Goal: Task Accomplishment & Management: Use online tool/utility

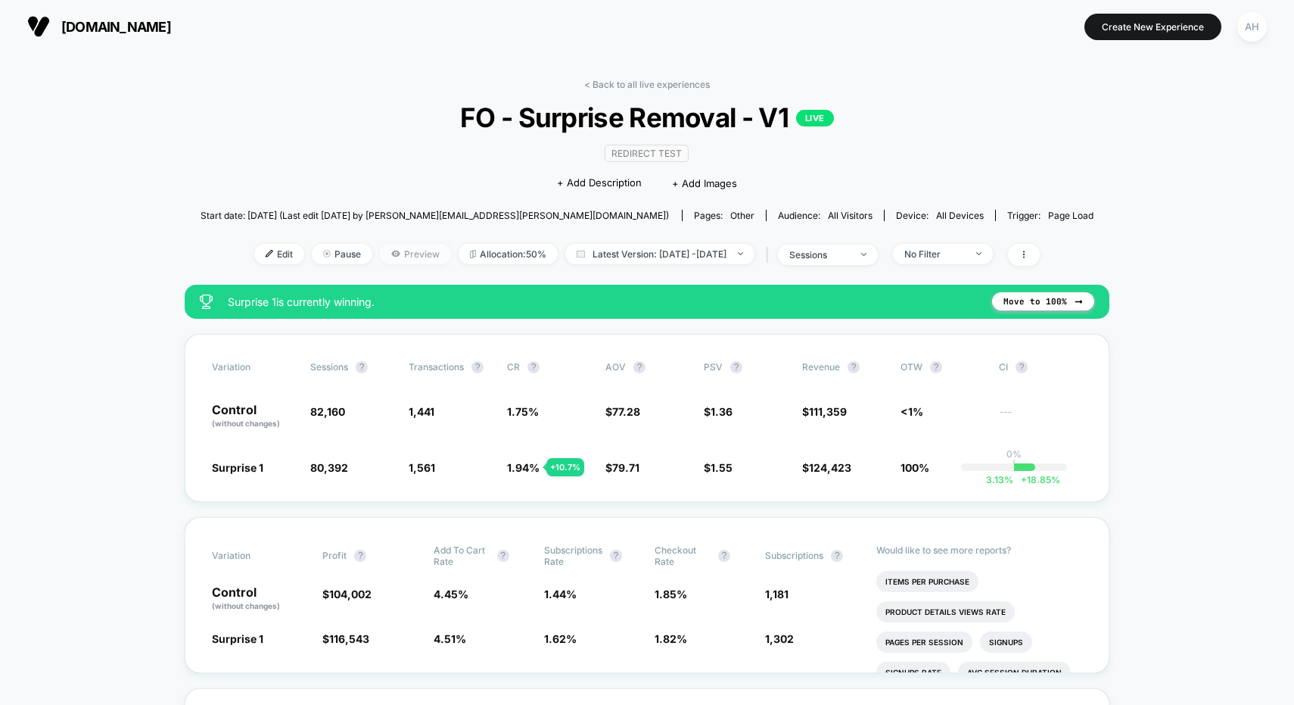
click at [391, 250] on icon at bounding box center [395, 253] width 8 height 6
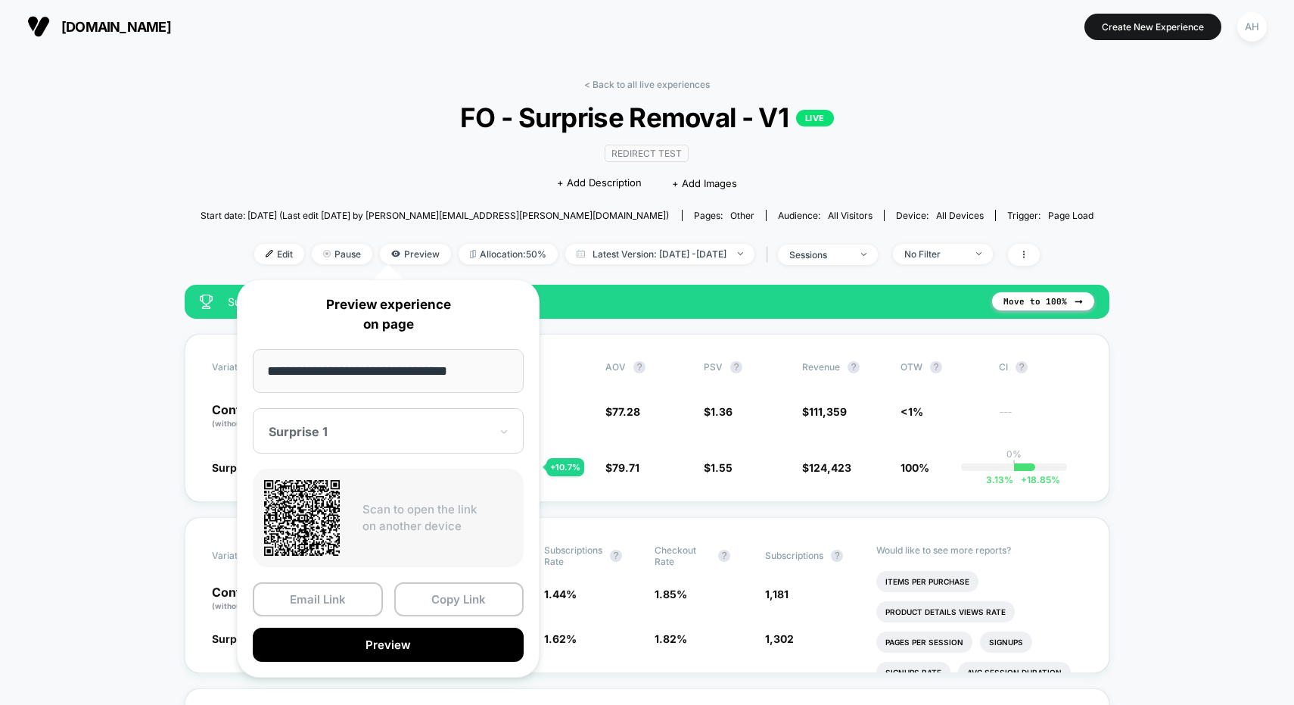
click at [369, 434] on div at bounding box center [379, 431] width 221 height 15
click at [293, 504] on div "CONTROL" at bounding box center [388, 510] width 256 height 27
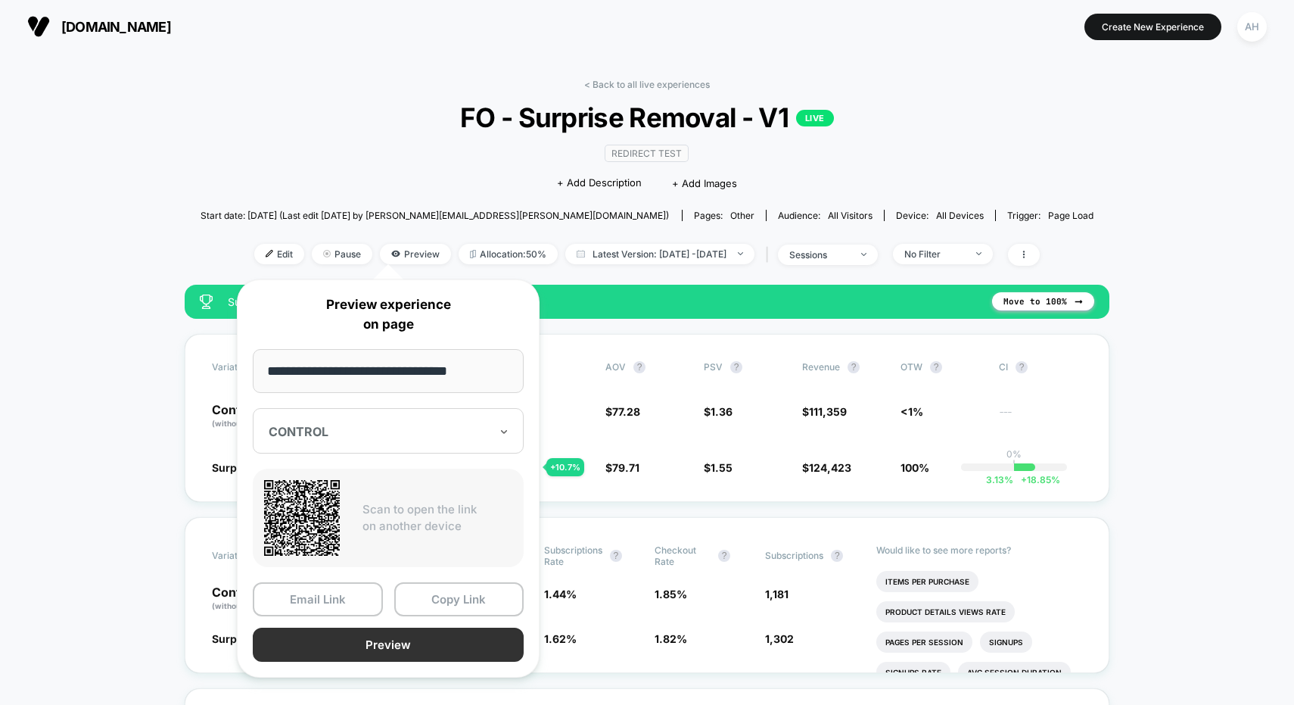
click at [366, 652] on button "Preview" at bounding box center [388, 644] width 271 height 34
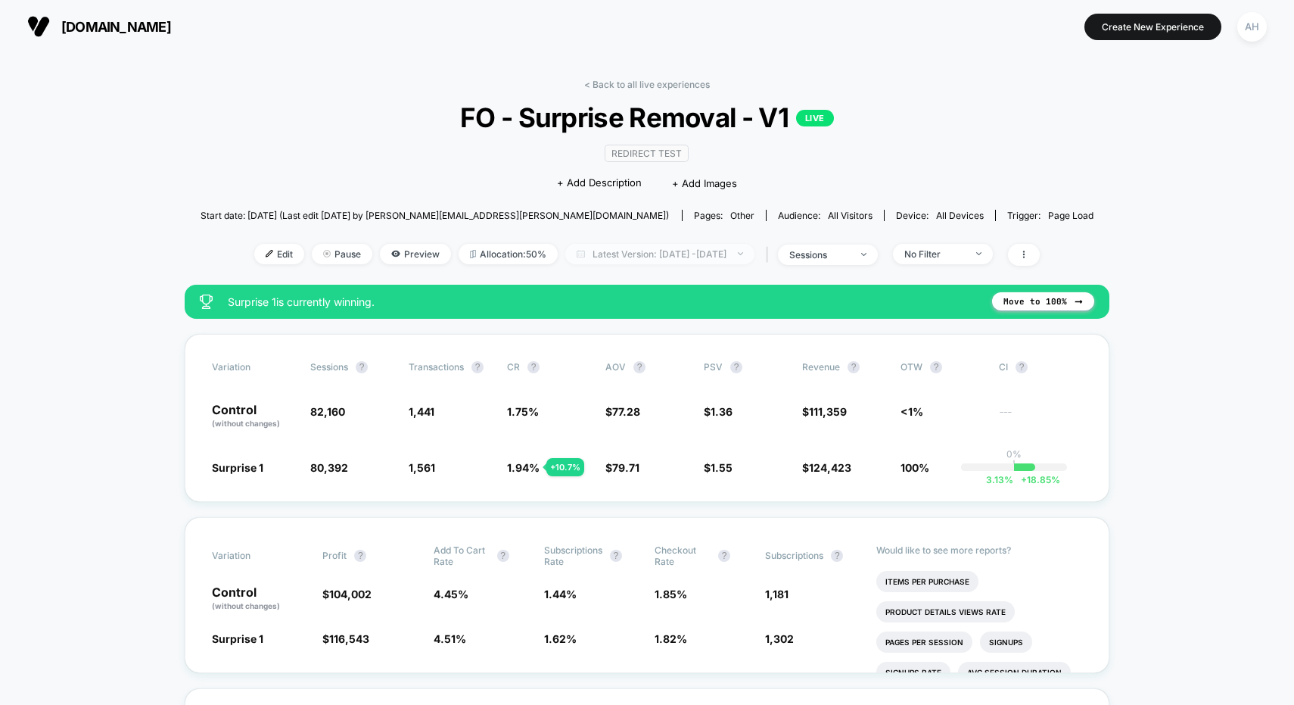
click at [659, 249] on span "Latest Version: [DATE] - [DATE]" at bounding box center [659, 254] width 189 height 20
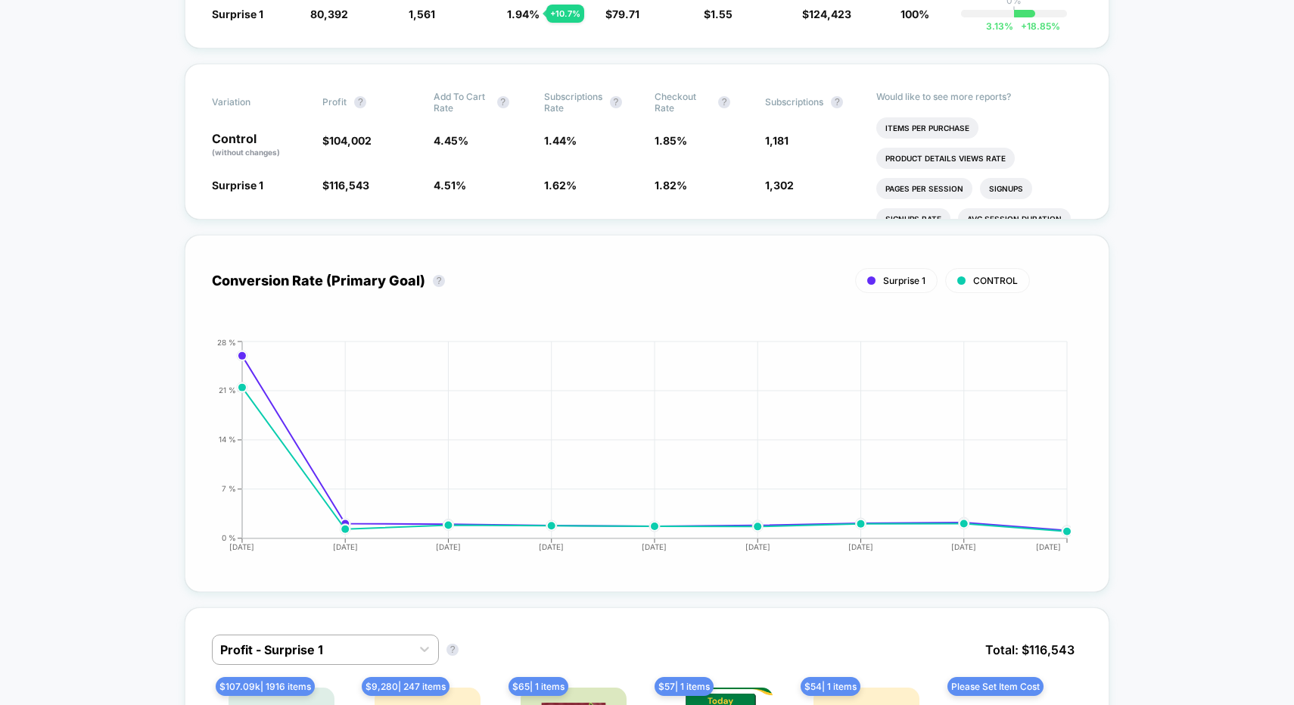
scroll to position [163, 0]
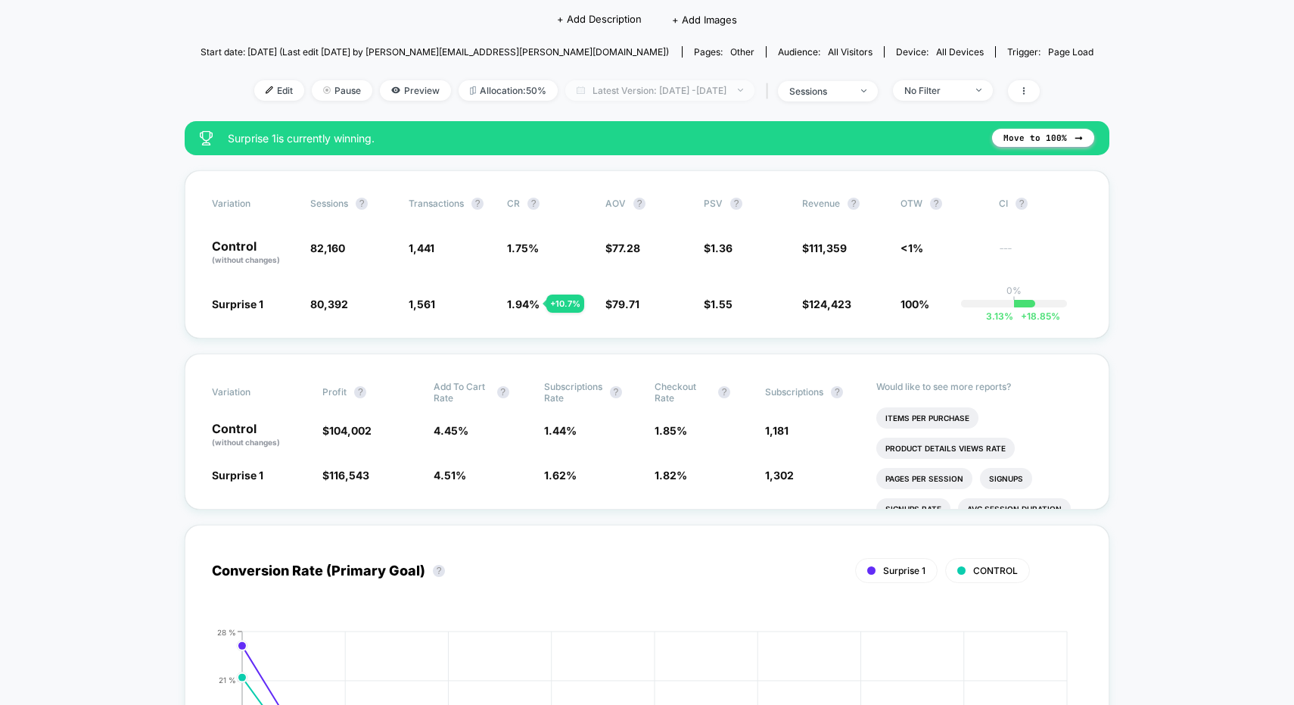
click at [722, 87] on span "Latest Version: [DATE] - [DATE]" at bounding box center [659, 90] width 189 height 20
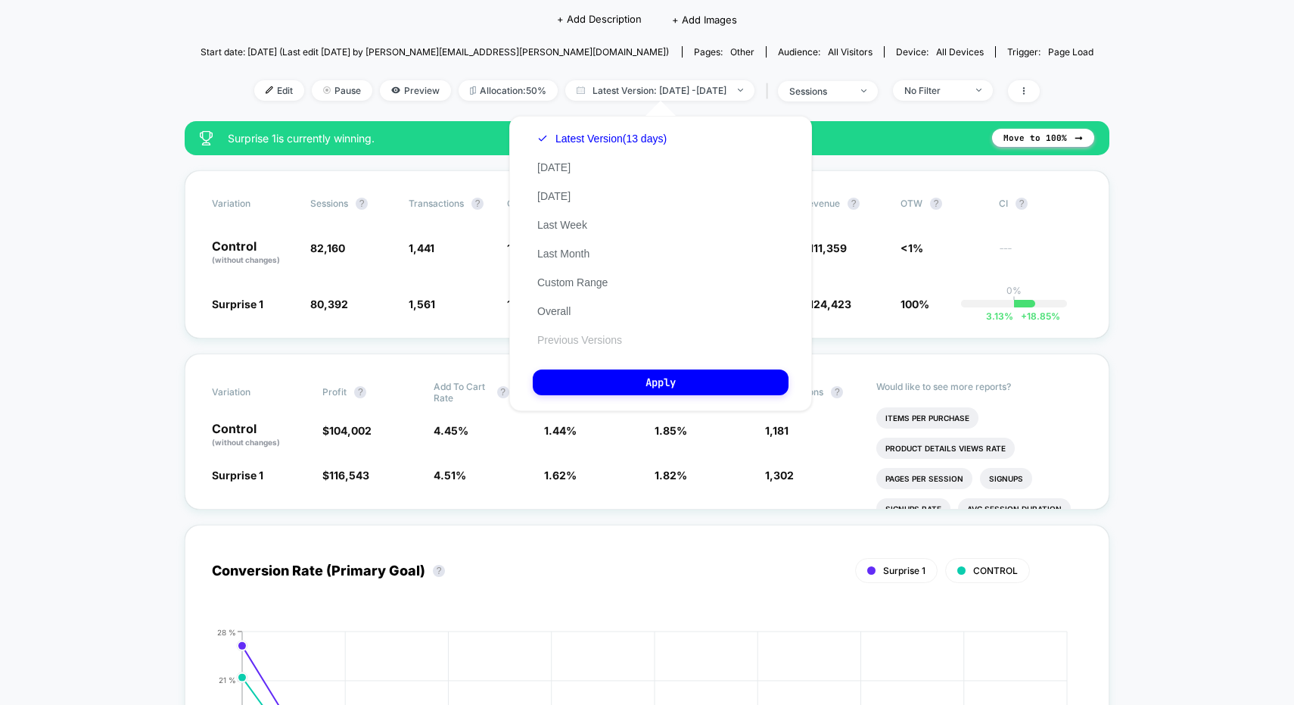
click at [606, 338] on button "Previous Versions" at bounding box center [580, 340] width 94 height 14
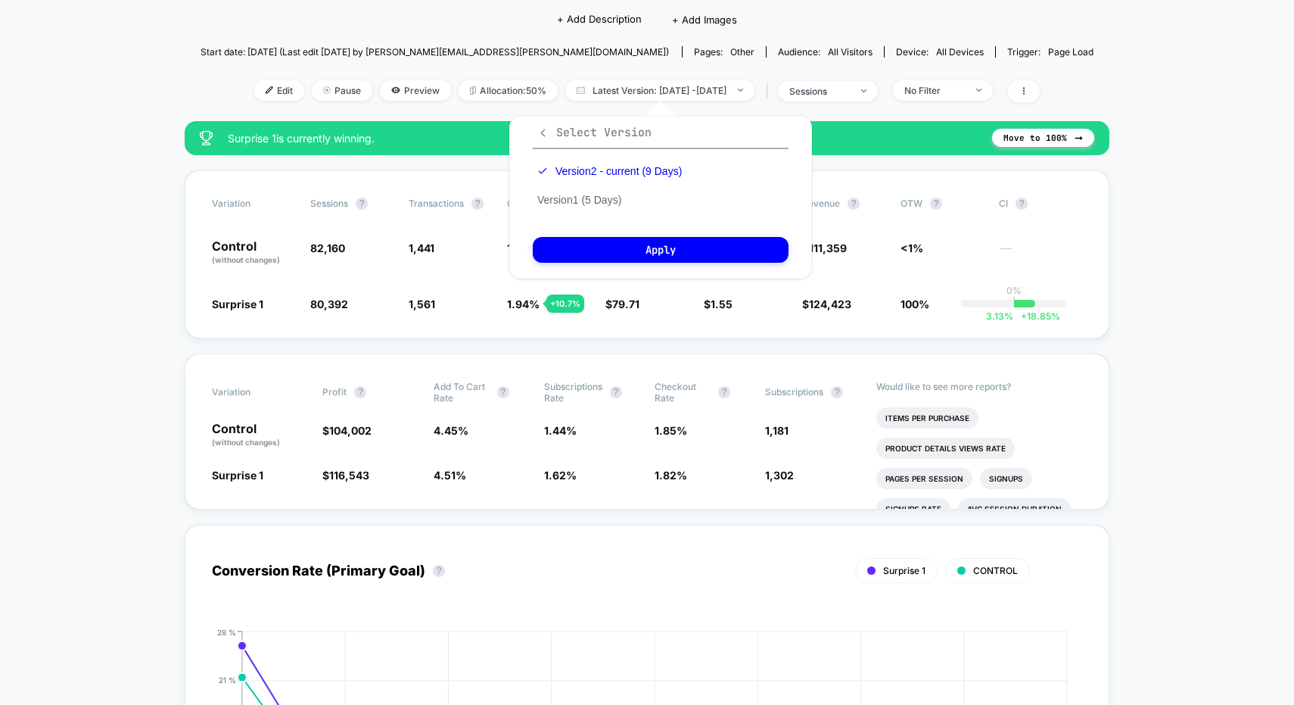
click at [538, 132] on icon "button" at bounding box center [542, 132] width 11 height 11
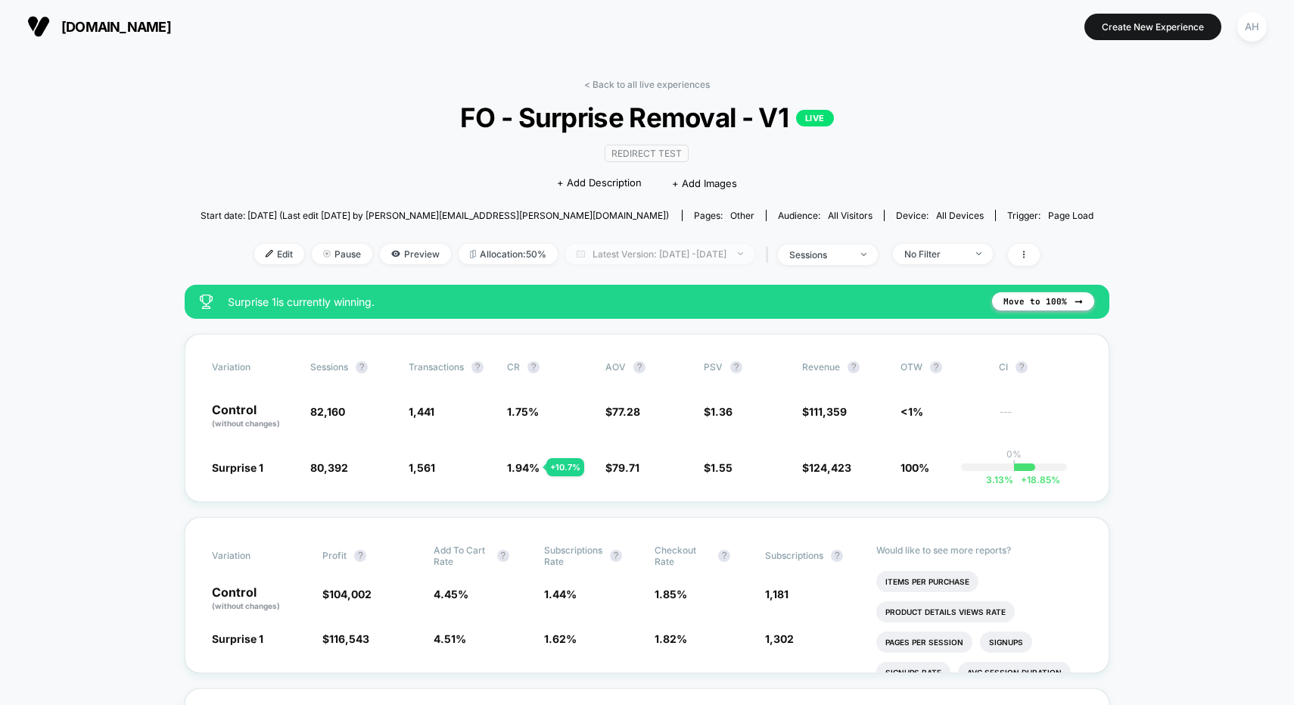
click at [748, 260] on span "Latest Version: [DATE] - [DATE]" at bounding box center [659, 254] width 189 height 20
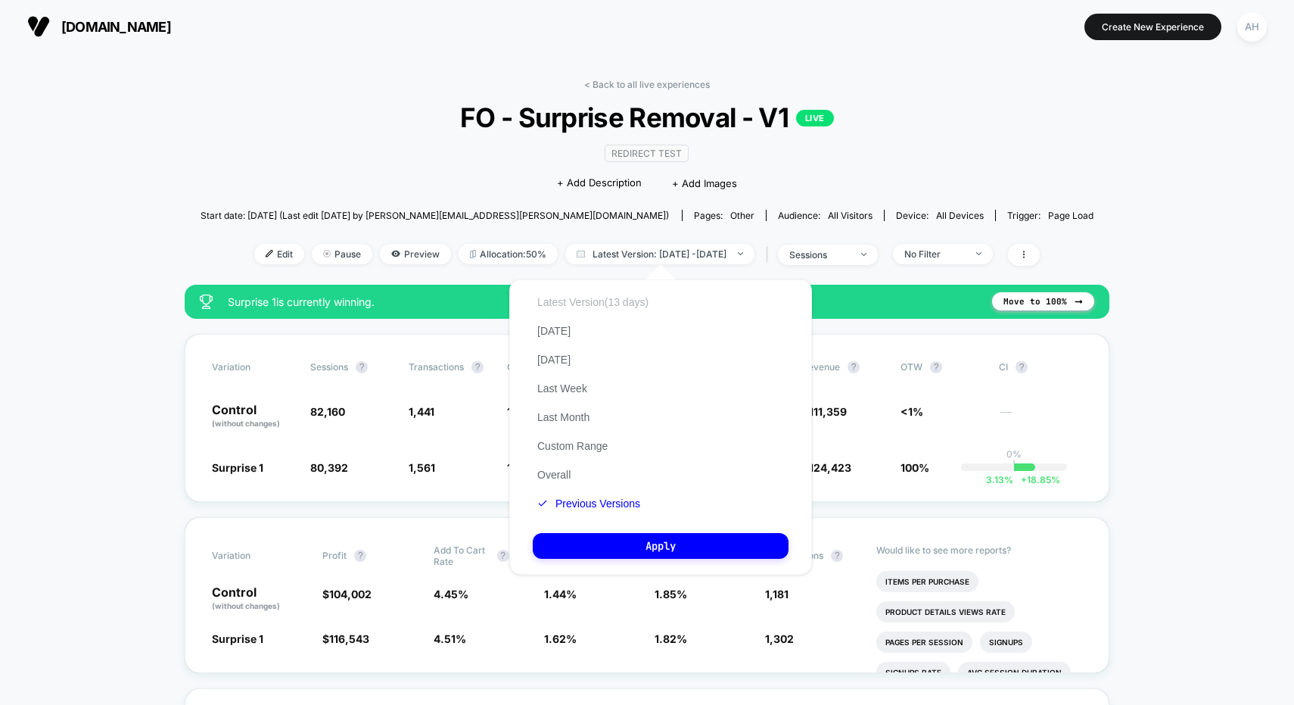
click at [608, 298] on button "Latest Version (13 days)" at bounding box center [593, 302] width 120 height 14
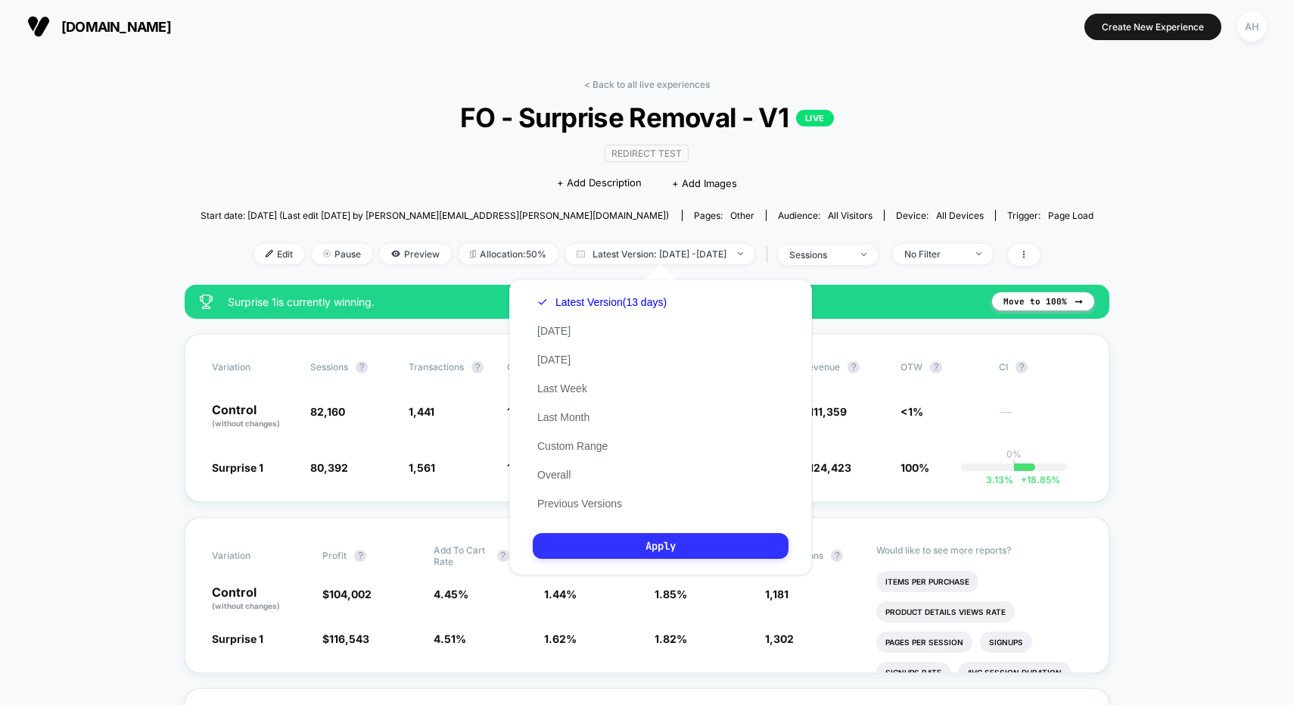
click at [639, 547] on button "Apply" at bounding box center [661, 546] width 256 height 26
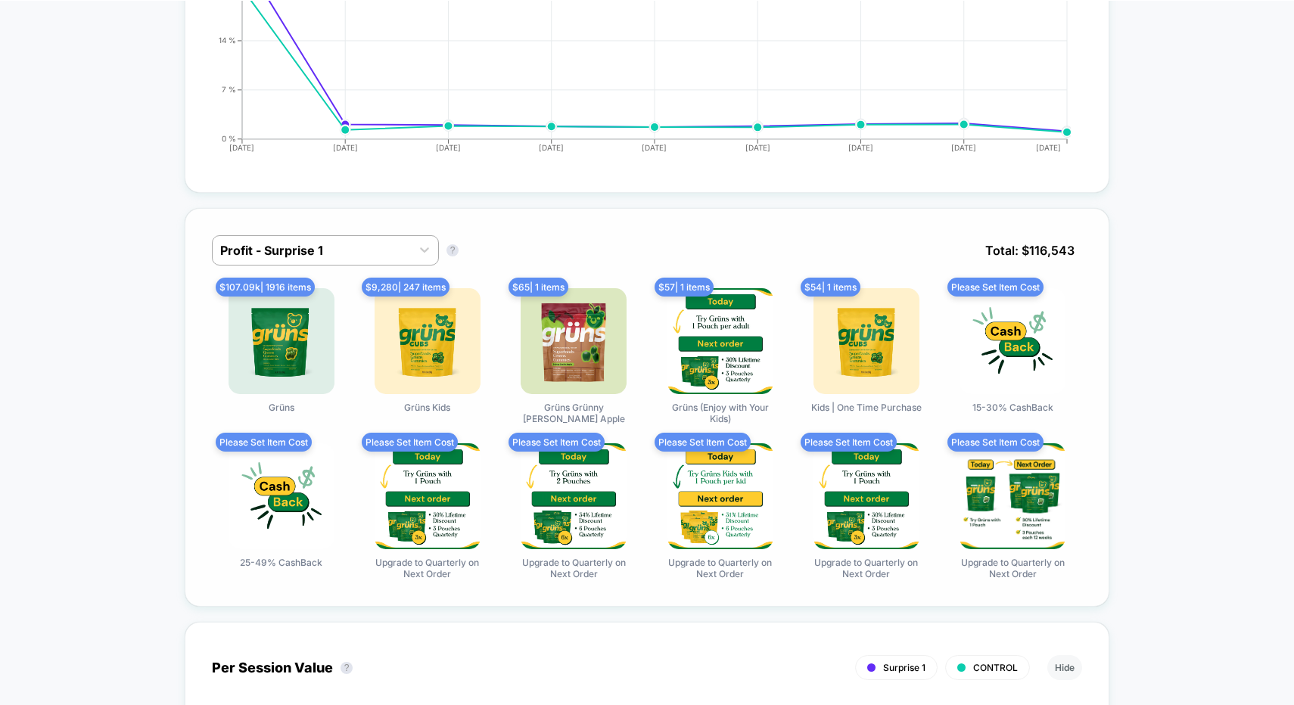
scroll to position [555, 0]
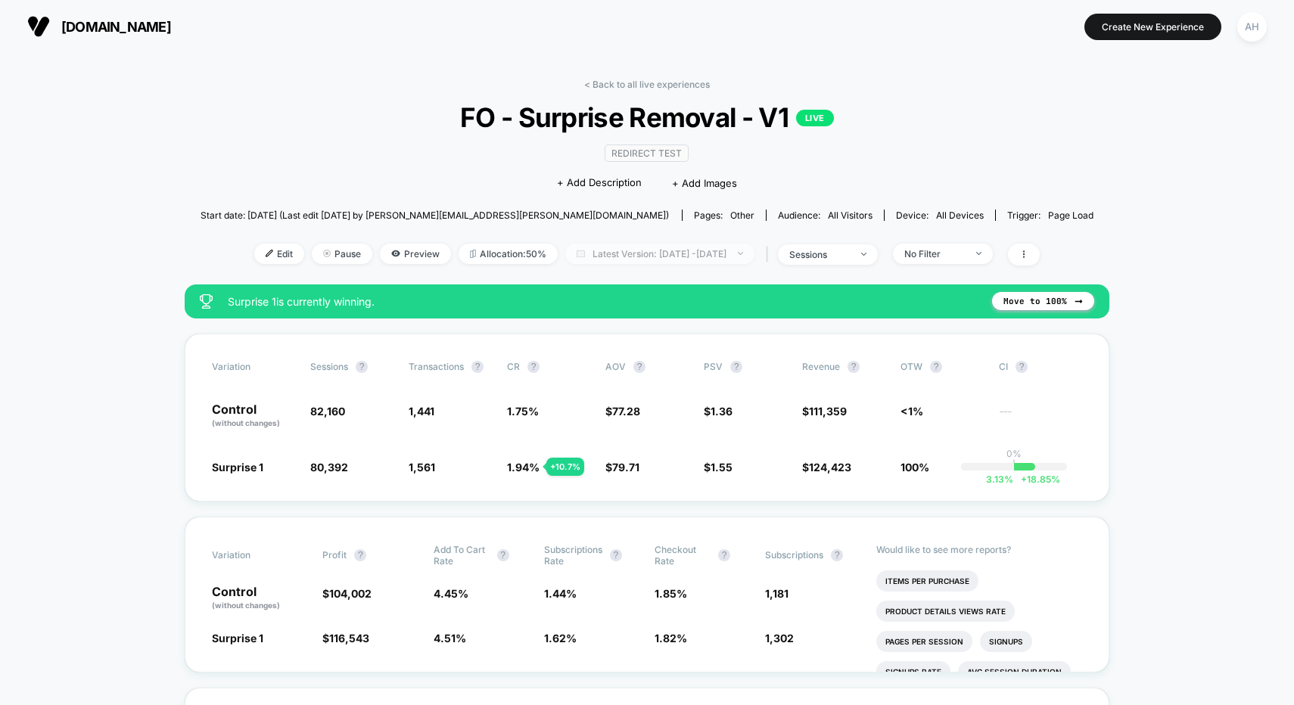
click at [676, 262] on span "Latest Version: [DATE] - [DATE]" at bounding box center [659, 254] width 189 height 20
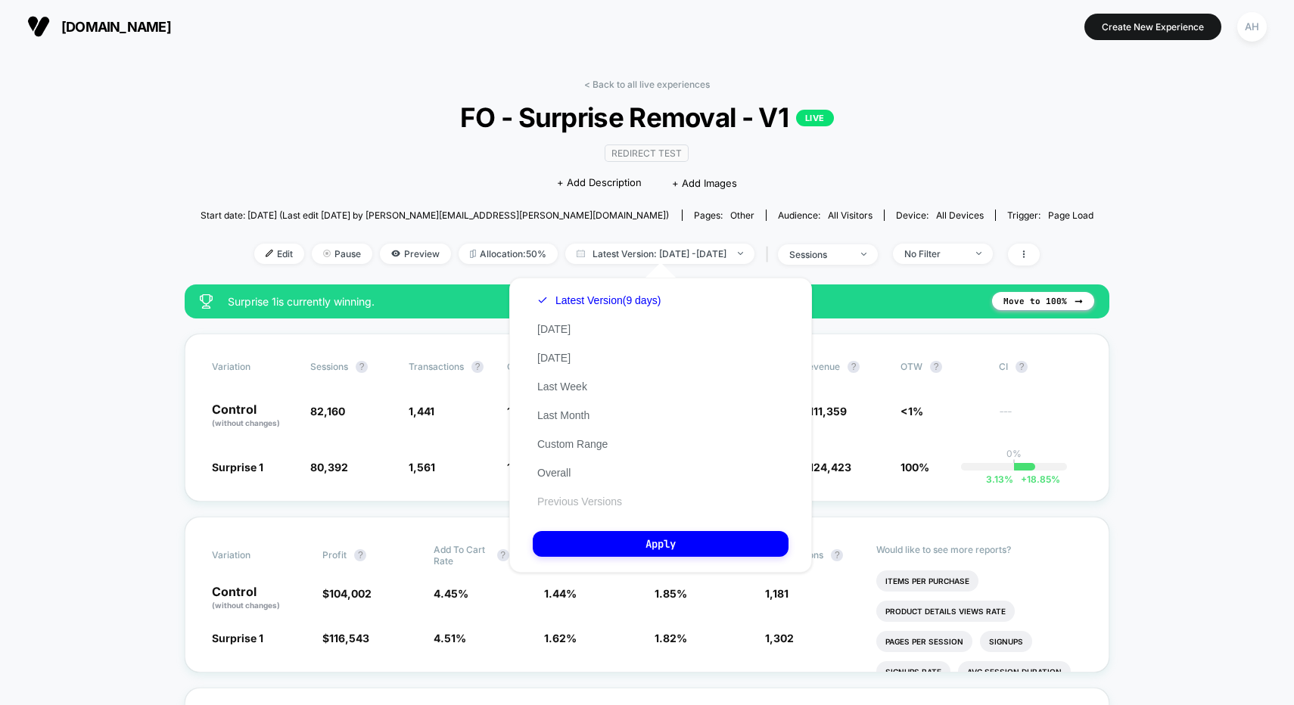
click at [591, 507] on button "Previous Versions" at bounding box center [580, 502] width 94 height 14
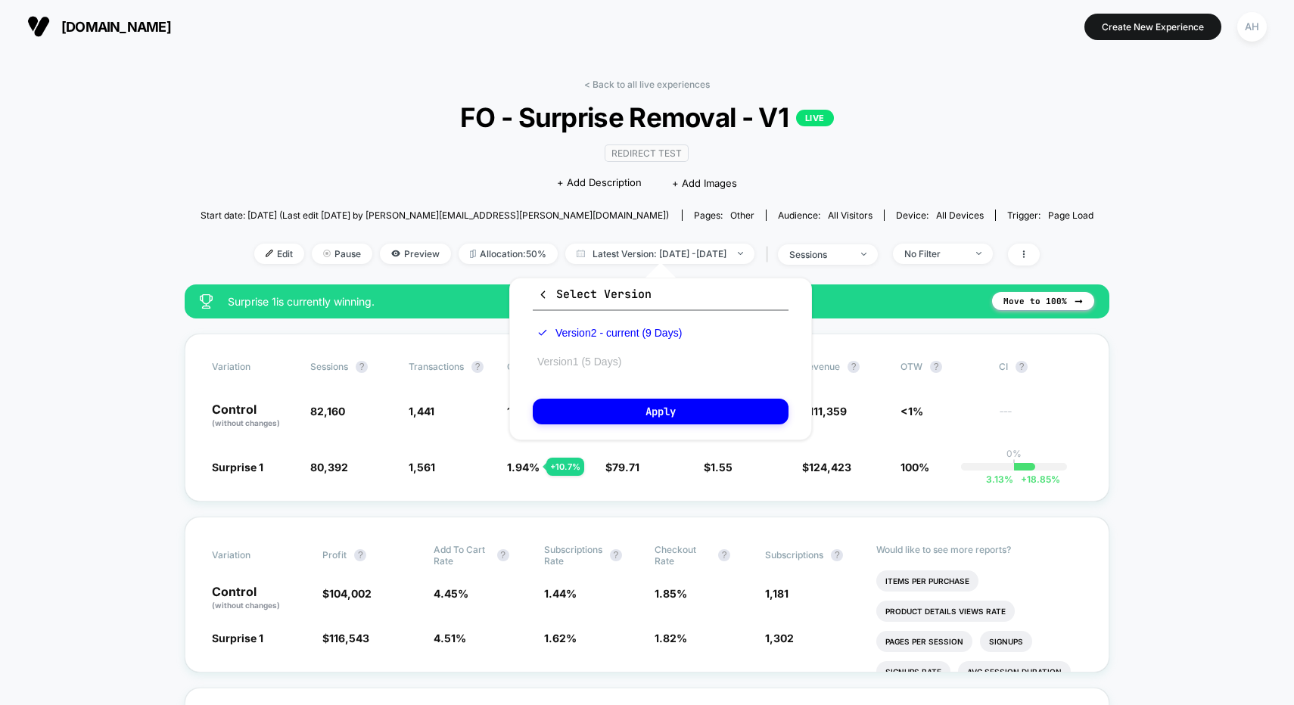
click at [596, 356] on button "Version 1 (5 Days)" at bounding box center [579, 362] width 93 height 14
click at [596, 333] on button "Version 2 - current (9 Days)" at bounding box center [600, 333] width 135 height 14
click at [629, 412] on button "Apply" at bounding box center [661, 412] width 256 height 26
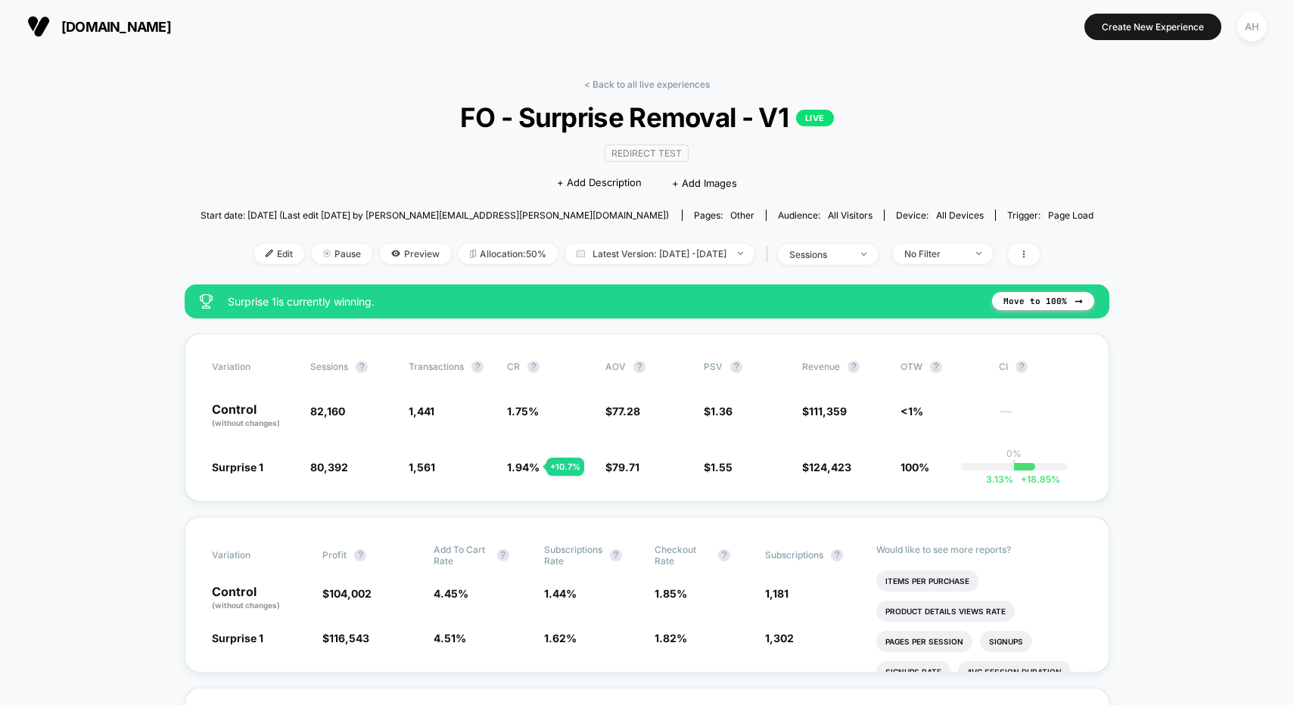
click at [633, 80] on link "< Back to all live experiences" at bounding box center [647, 84] width 126 height 11
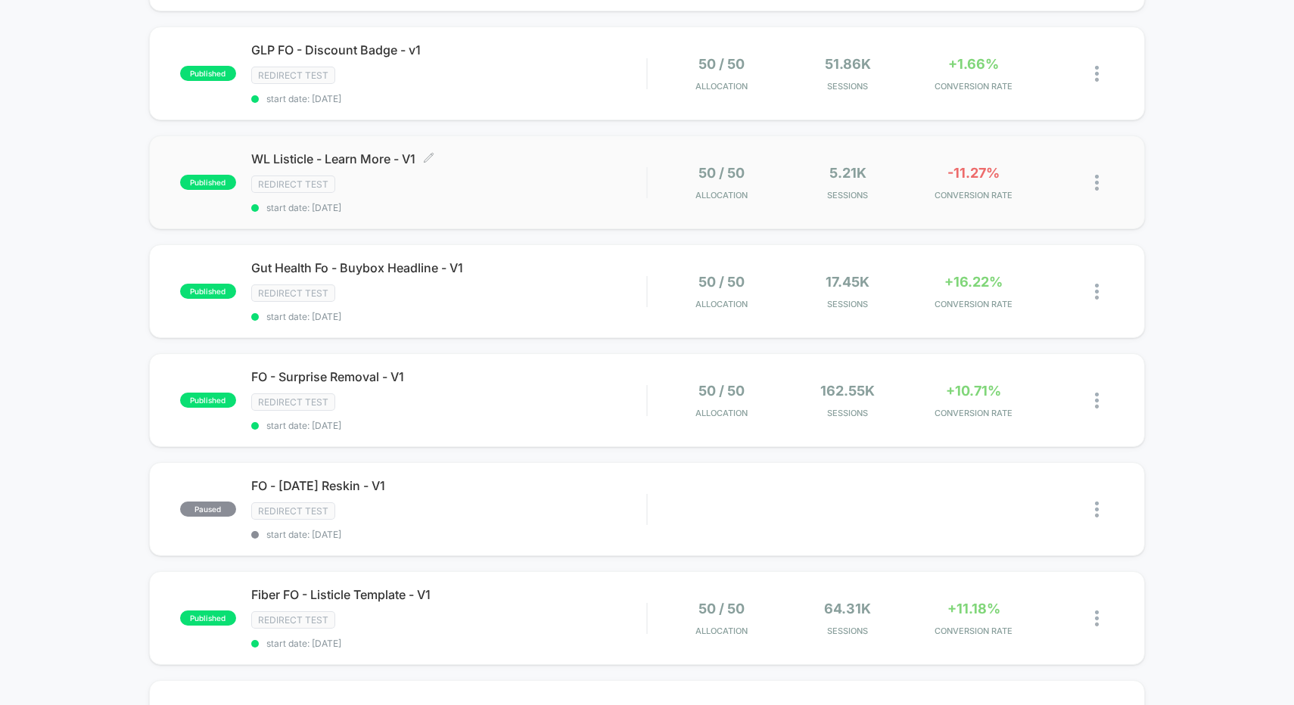
scroll to position [248, 0]
click at [590, 297] on div "Gut Health Fo - Buybox Headline - V1 Click to edit experience details Click to …" at bounding box center [449, 291] width 396 height 62
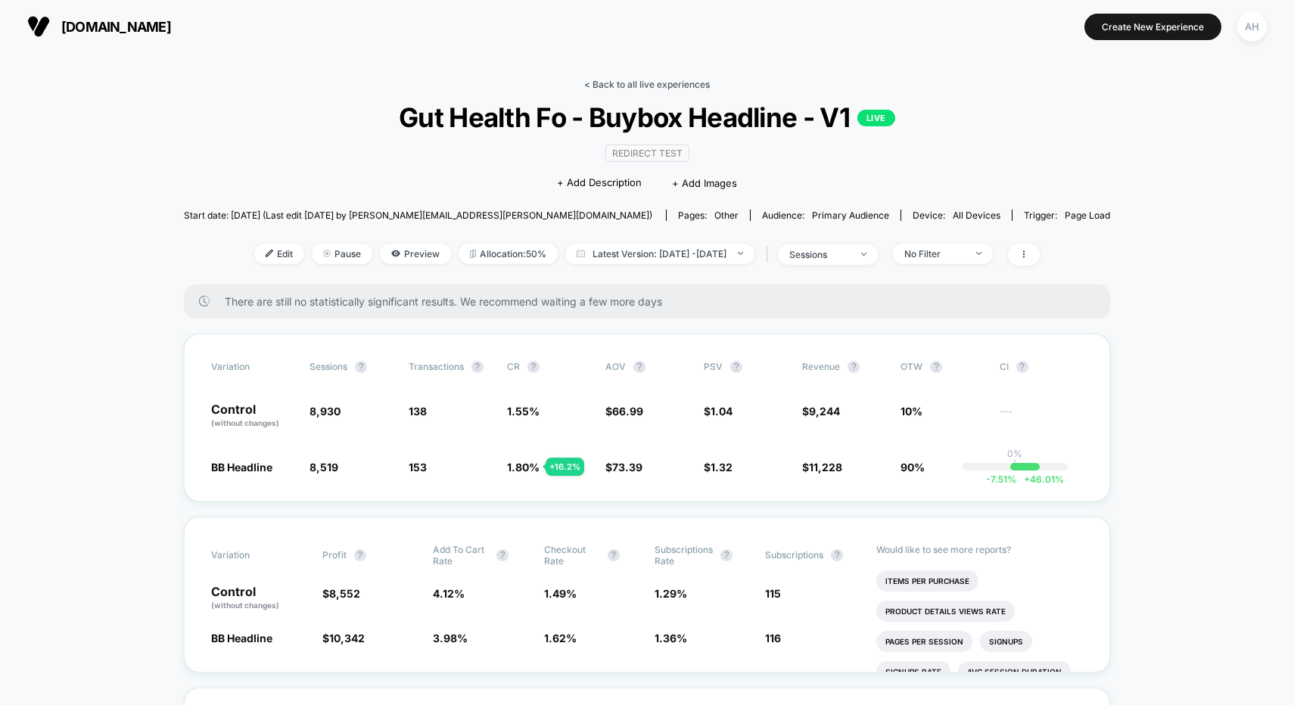
click at [642, 85] on link "< Back to all live experiences" at bounding box center [647, 84] width 126 height 11
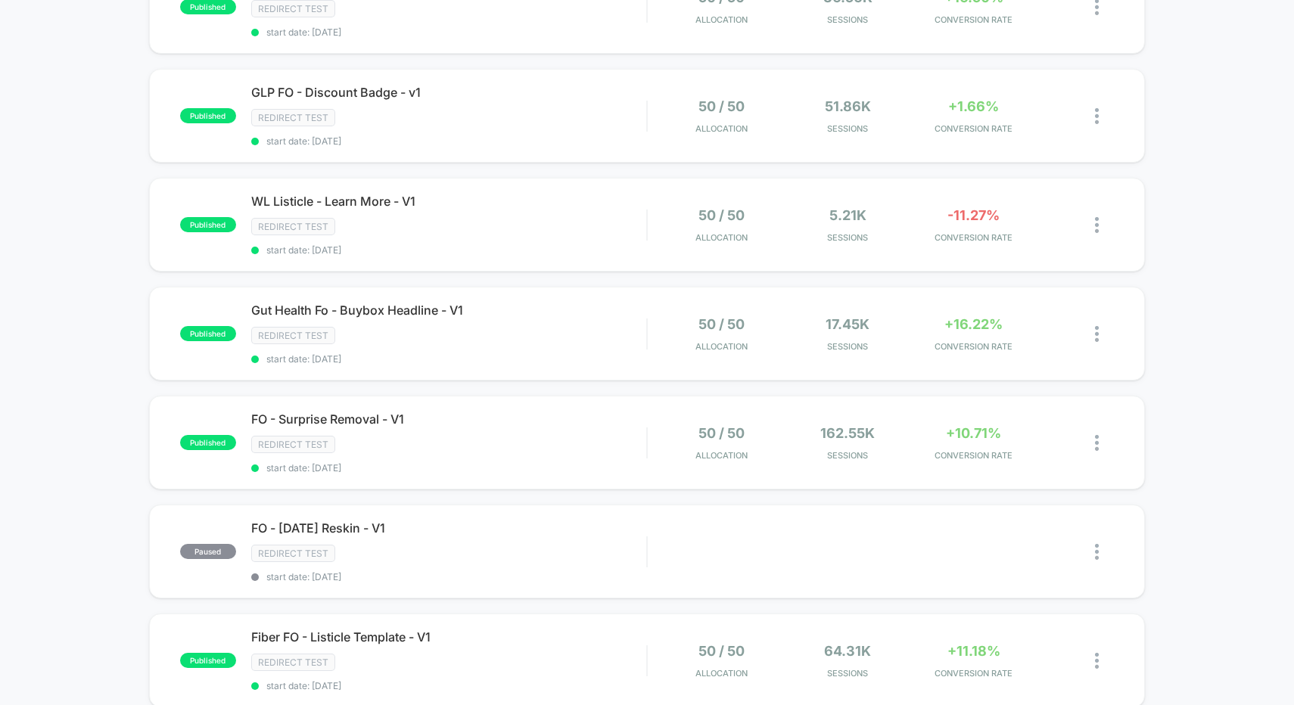
scroll to position [207, 0]
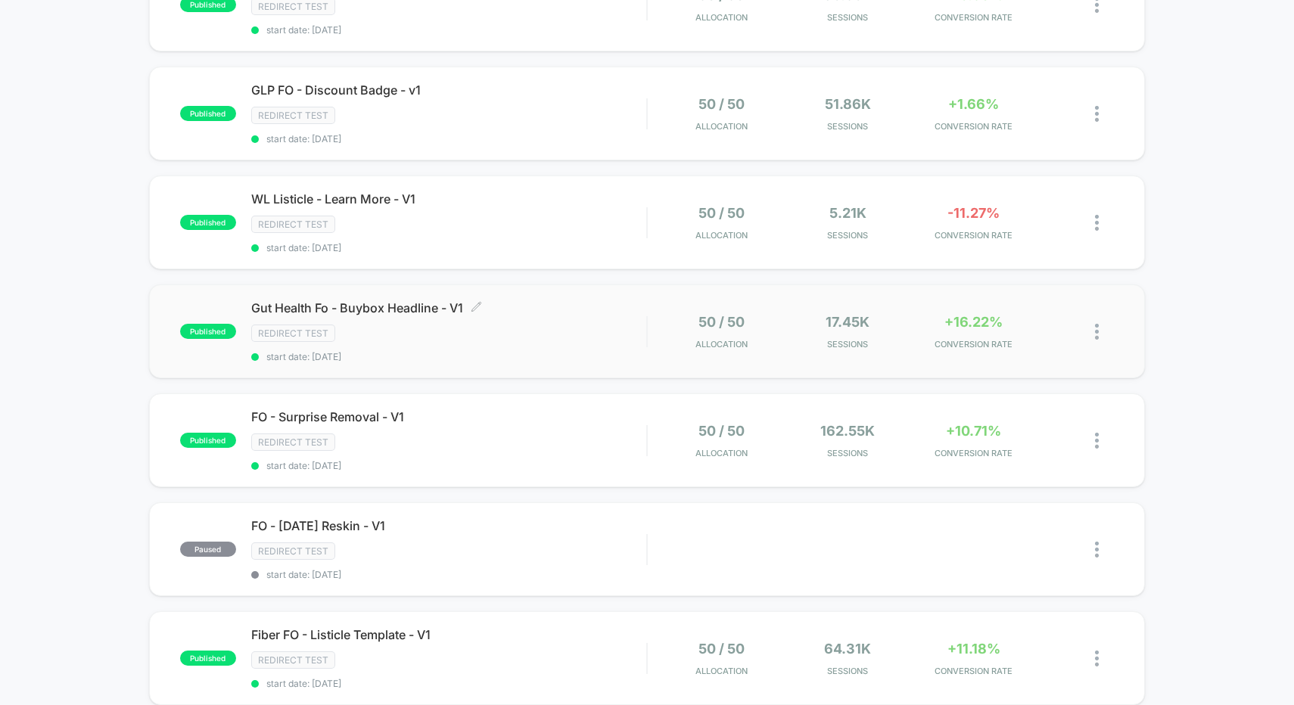
click at [605, 316] on div "Gut Health Fo - Buybox Headline - V1 Click to edit experience details Click to …" at bounding box center [449, 331] width 396 height 62
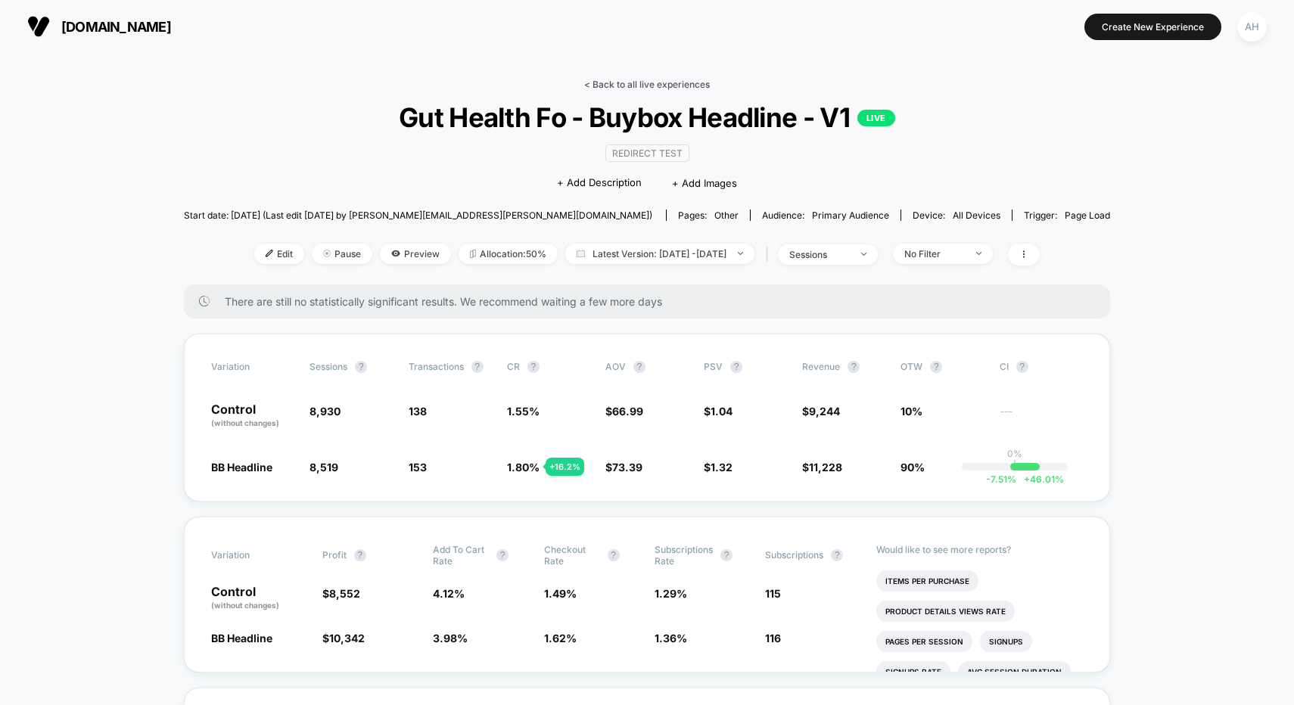
click at [633, 82] on link "< Back to all live experiences" at bounding box center [647, 84] width 126 height 11
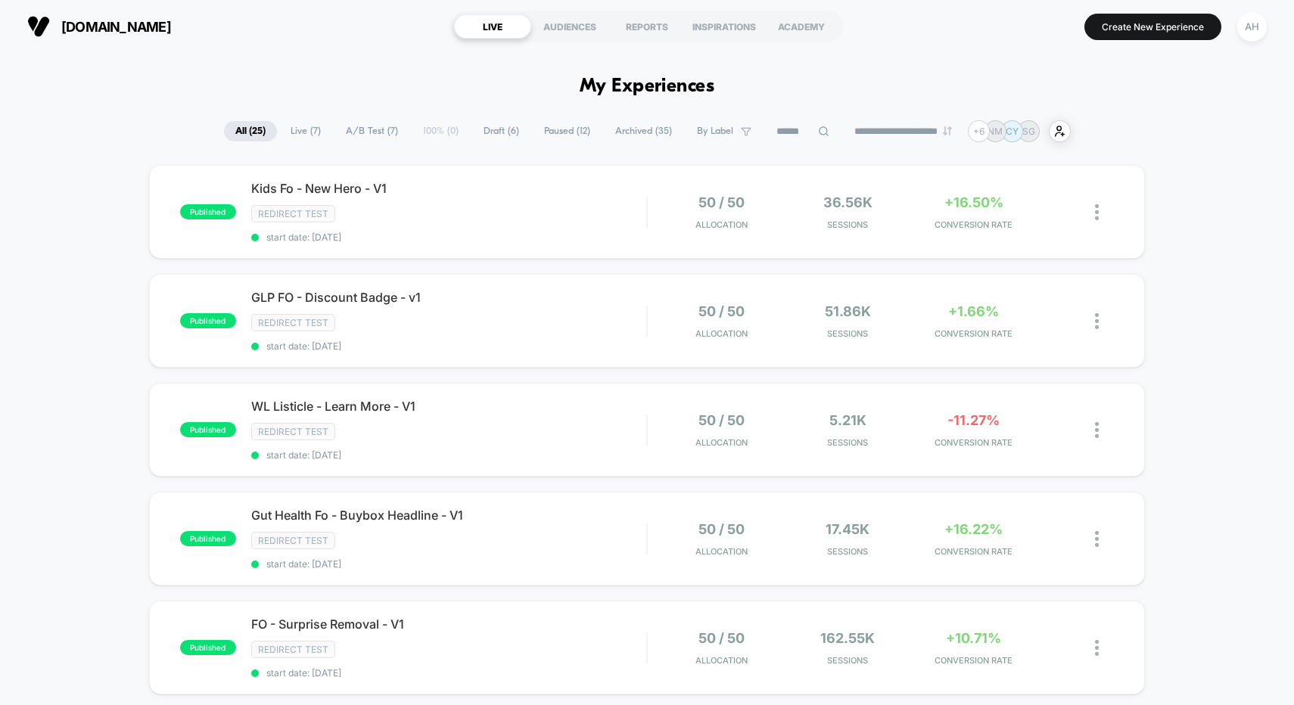
click at [293, 132] on span "Live ( 7 )" at bounding box center [305, 131] width 53 height 20
click at [487, 315] on div "Redirect Test" at bounding box center [449, 322] width 396 height 17
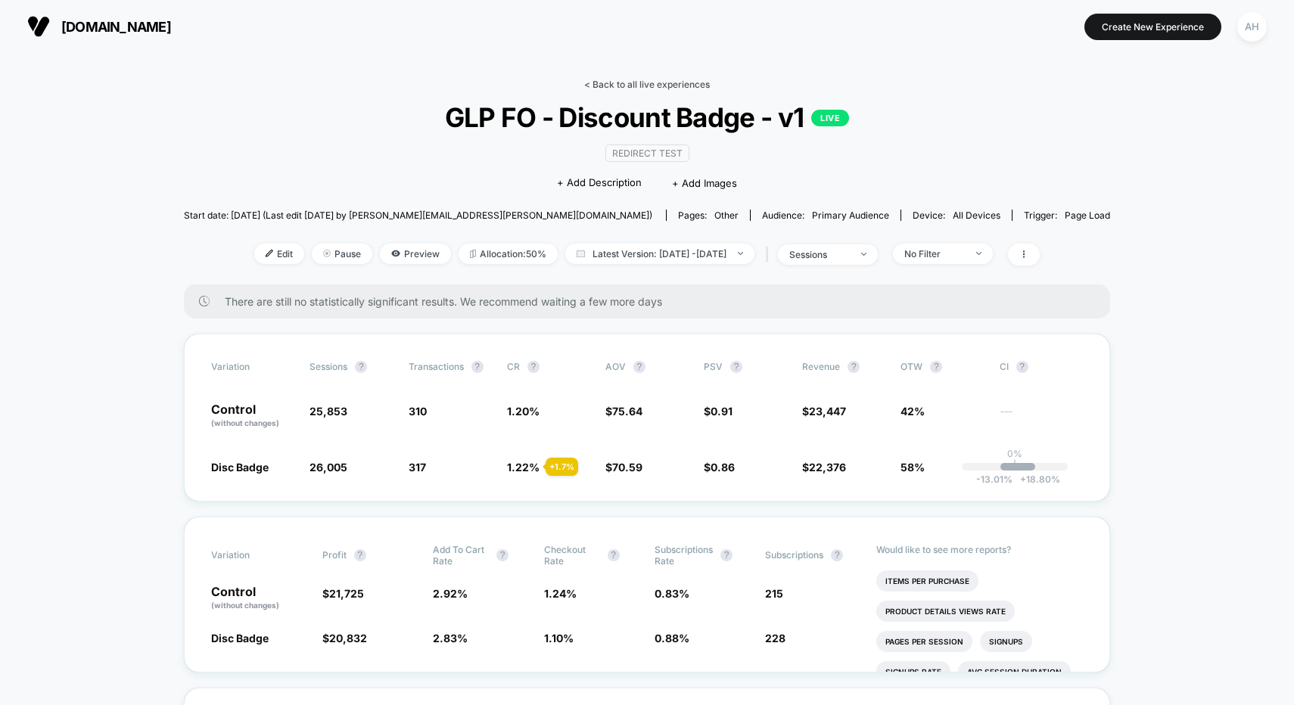
click at [672, 84] on link "< Back to all live experiences" at bounding box center [647, 84] width 126 height 11
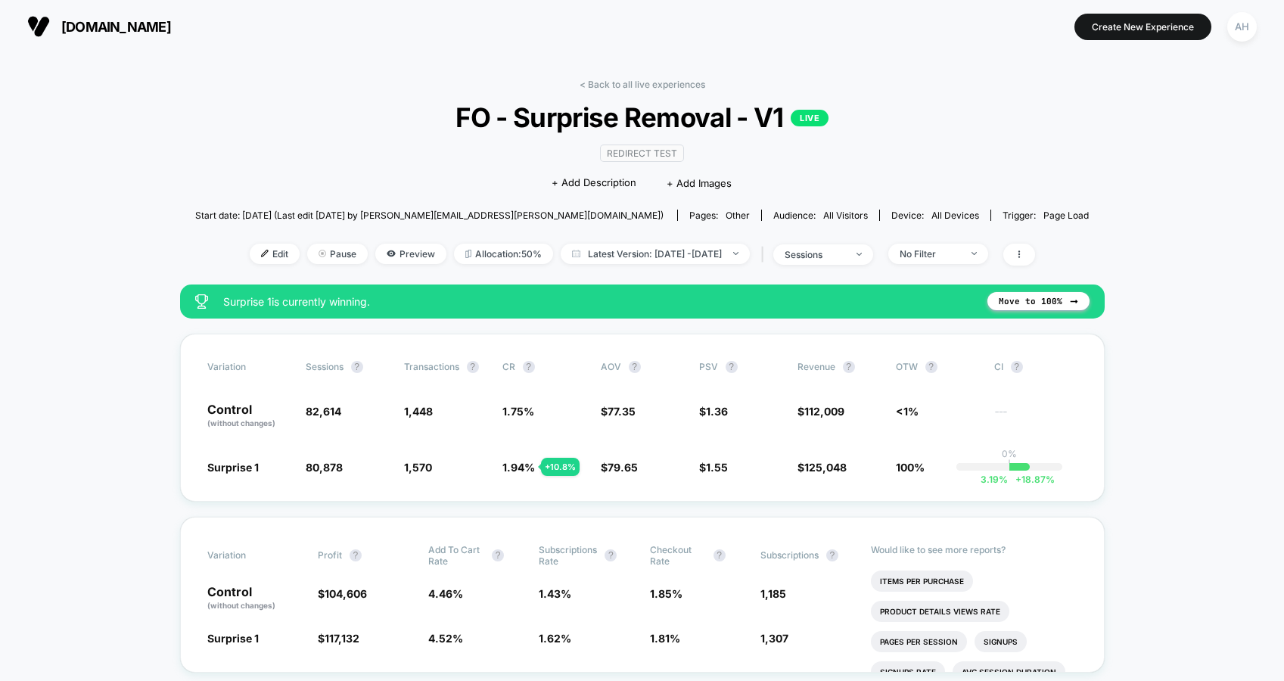
click at [639, 92] on div "< Back to all live experiences FO - Surprise Removal - V1 LIVE Redirect Test Cl…" at bounding box center [642, 182] width 894 height 206
click at [640, 88] on link "< Back to all live experiences" at bounding box center [643, 84] width 126 height 11
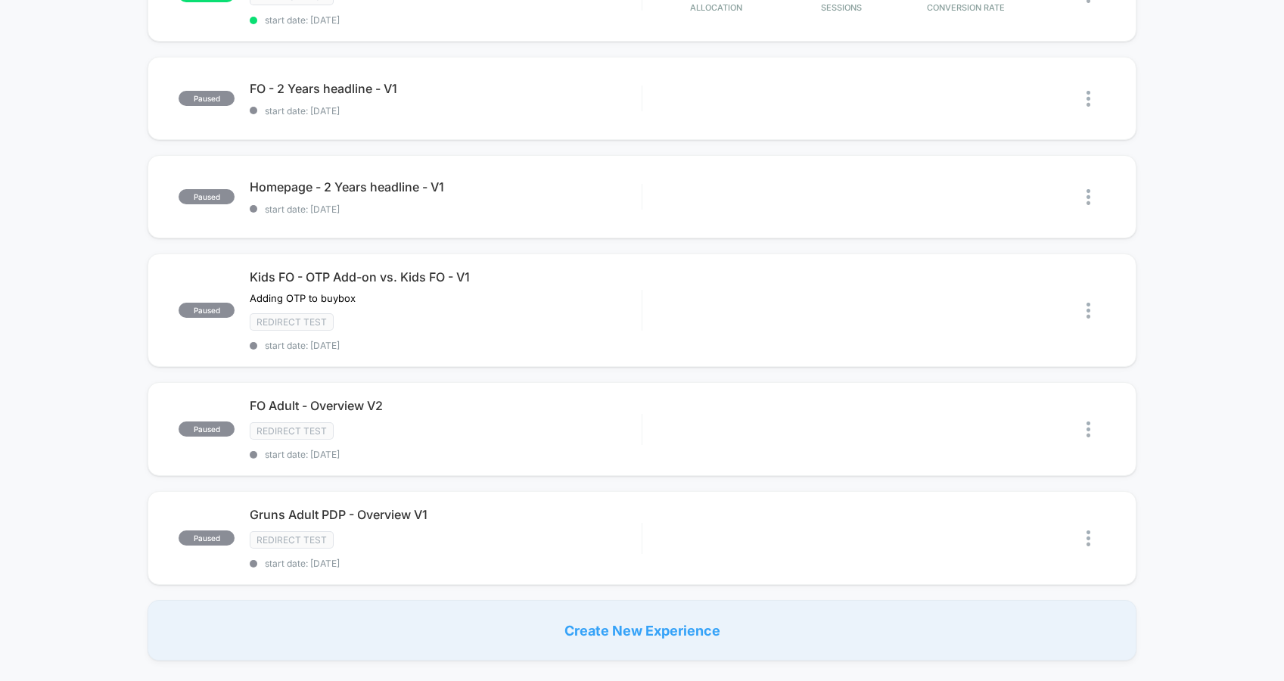
scroll to position [641, 0]
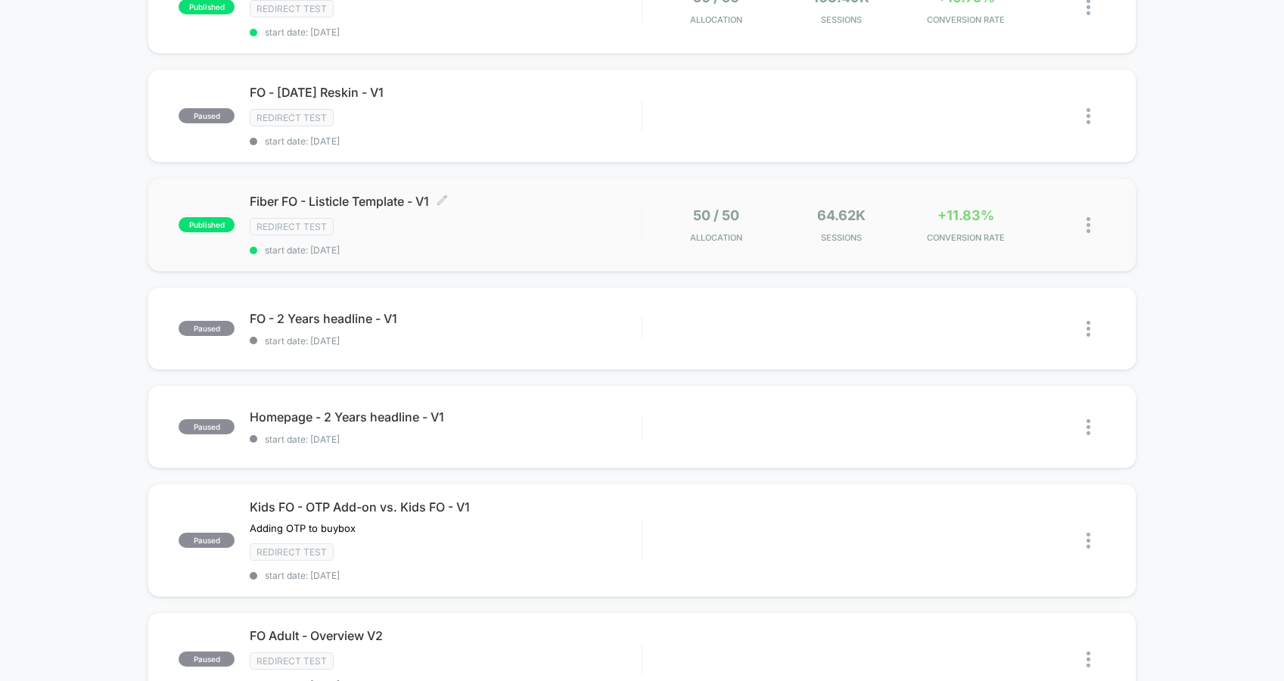
click at [580, 221] on div "Redirect Test" at bounding box center [446, 226] width 392 height 17
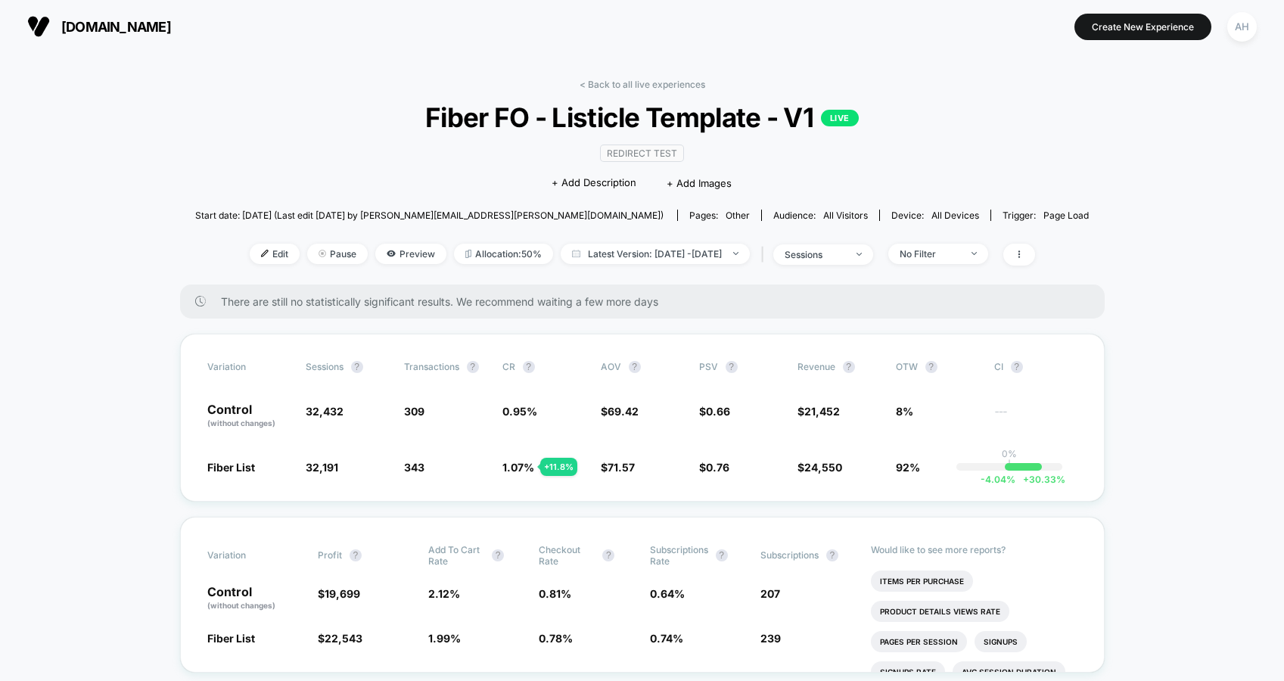
click at [611, 269] on div "< Back to all live experiences Fiber FO - Listicle Template - V1 LIVE Redirect …" at bounding box center [642, 182] width 894 height 206
click at [613, 264] on div "Edit Pause Preview Allocation: 50% Latest Version: Aug 19, 2025 - Sep 2, 2025 |…" at bounding box center [642, 255] width 894 height 22
click at [614, 254] on span "Latest Version: Aug 19, 2025 - Sep 2, 2025" at bounding box center [655, 254] width 189 height 20
select select "*"
select select "****"
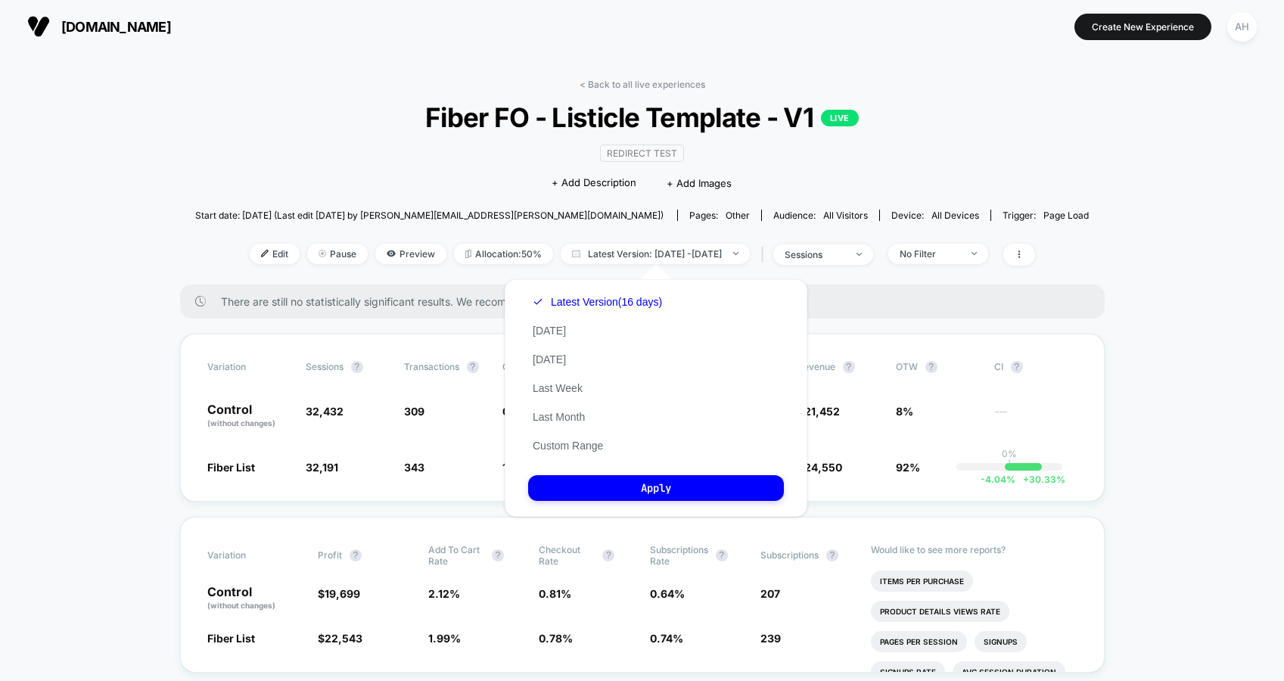
click at [588, 441] on button "Custom Range" at bounding box center [567, 446] width 79 height 14
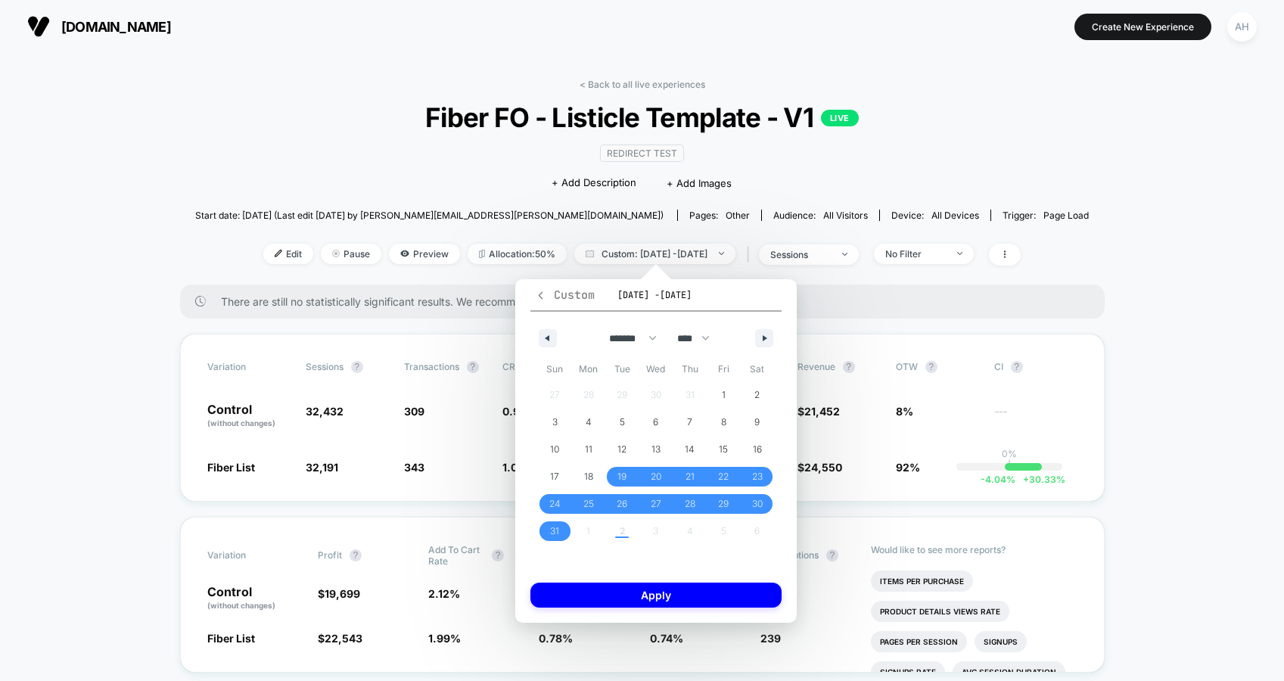
click at [546, 297] on span "Custom" at bounding box center [565, 295] width 60 height 15
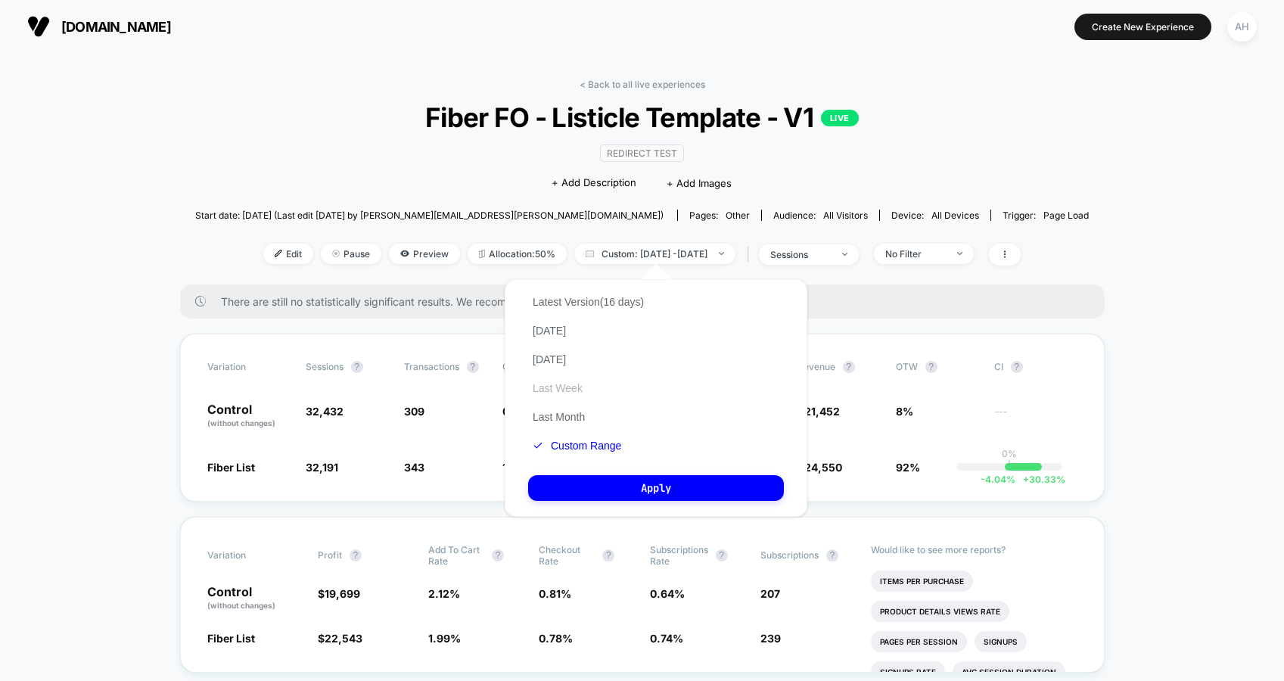
click at [557, 386] on button "Last Week" at bounding box center [557, 388] width 59 height 14
click at [610, 470] on div "Latest Version (16 days) Today Yesterday Last Week Last Month Custom Range Apply" at bounding box center [656, 398] width 303 height 238
click at [614, 490] on button "Apply" at bounding box center [656, 488] width 256 height 26
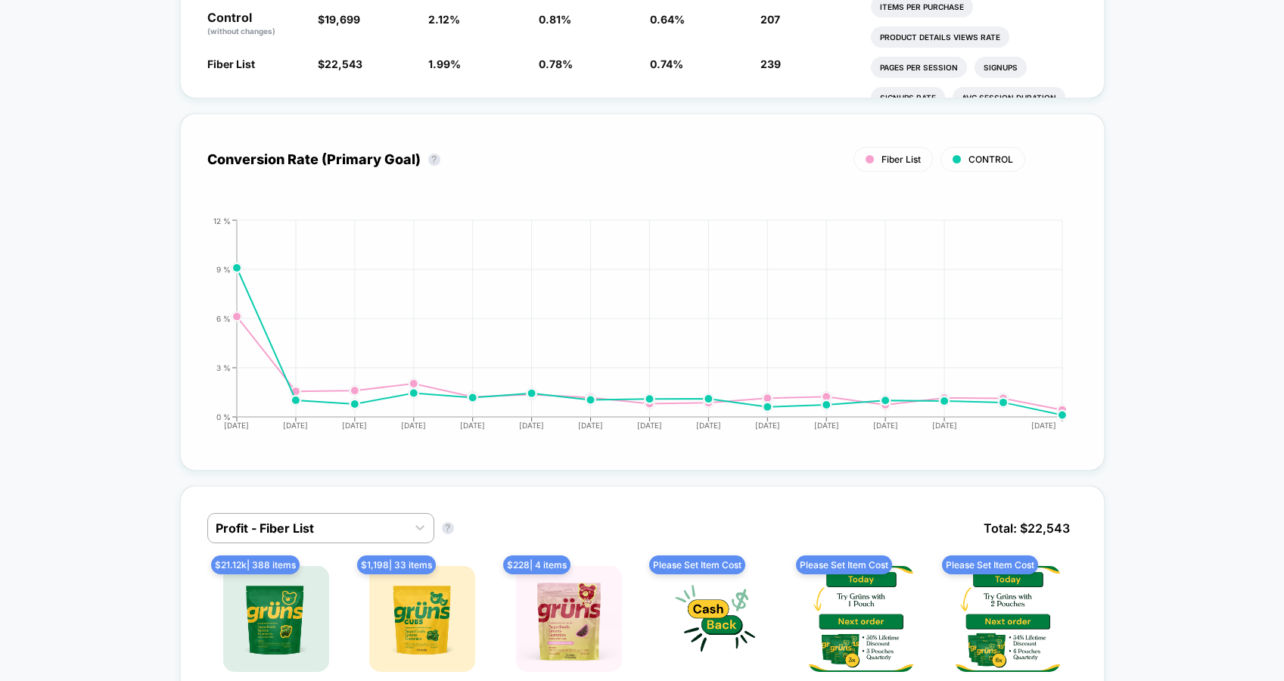
scroll to position [244, 0]
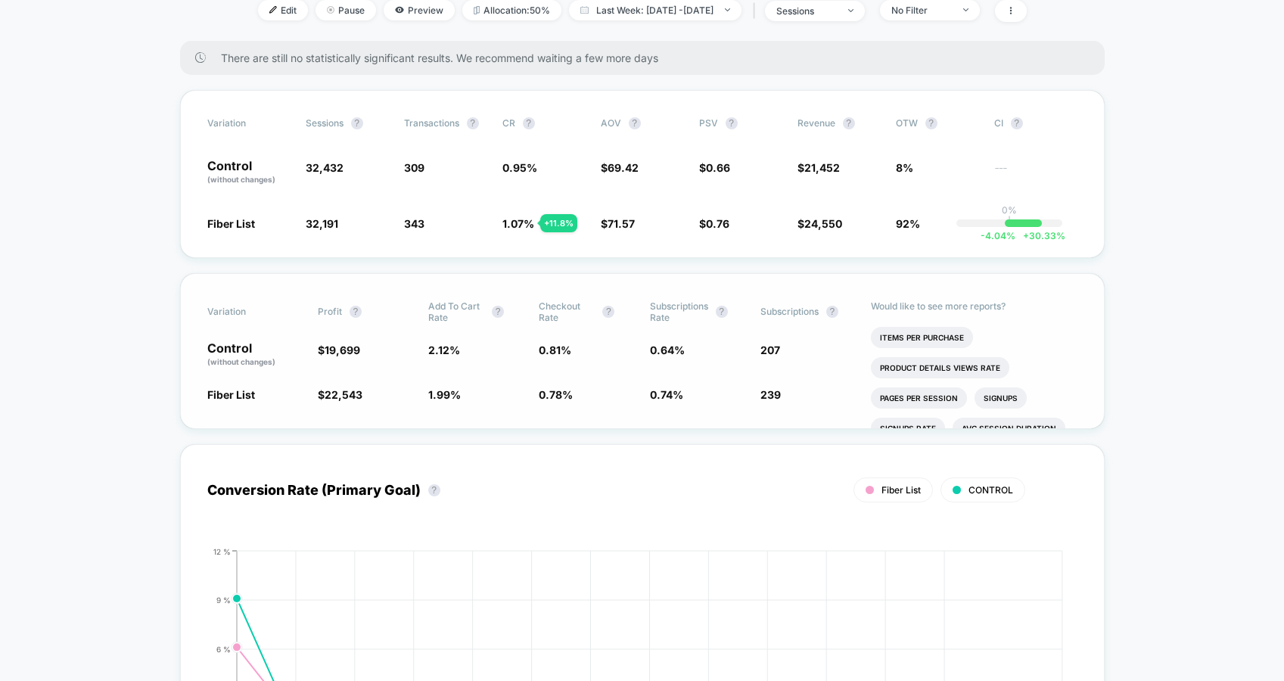
click at [191, 319] on div "Variation Profit ? Add To Cart Rate ? Checkout Rate ? Subscriptions Rate ? Subs…" at bounding box center [642, 351] width 925 height 156
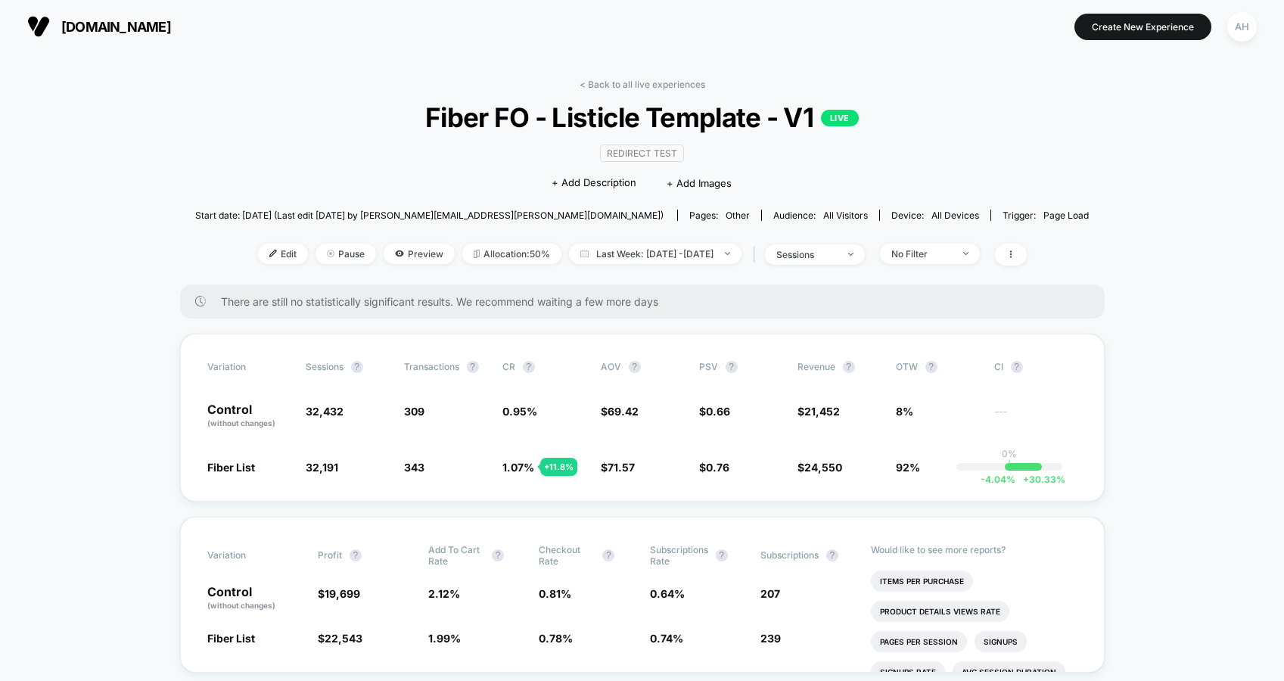
drag, startPoint x: 662, startPoint y: 77, endPoint x: 675, endPoint y: 100, distance: 26.1
click at [618, 79] on link "< Back to all live experiences" at bounding box center [643, 84] width 126 height 11
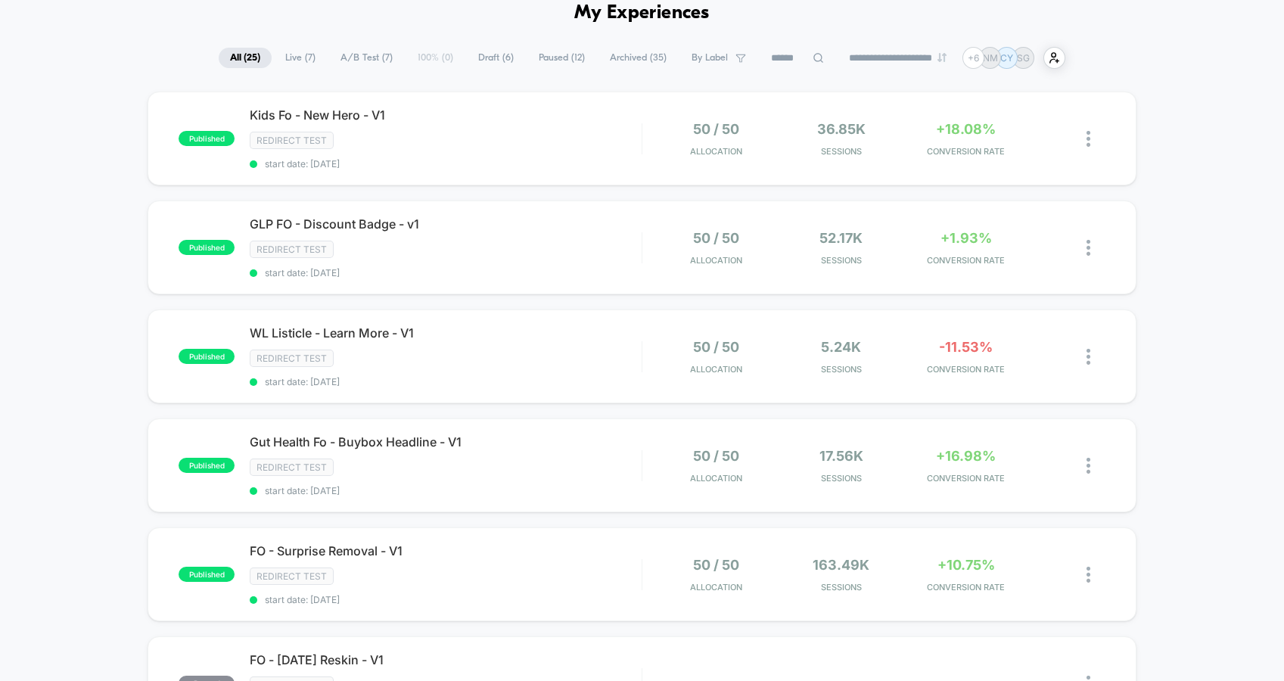
scroll to position [83, 0]
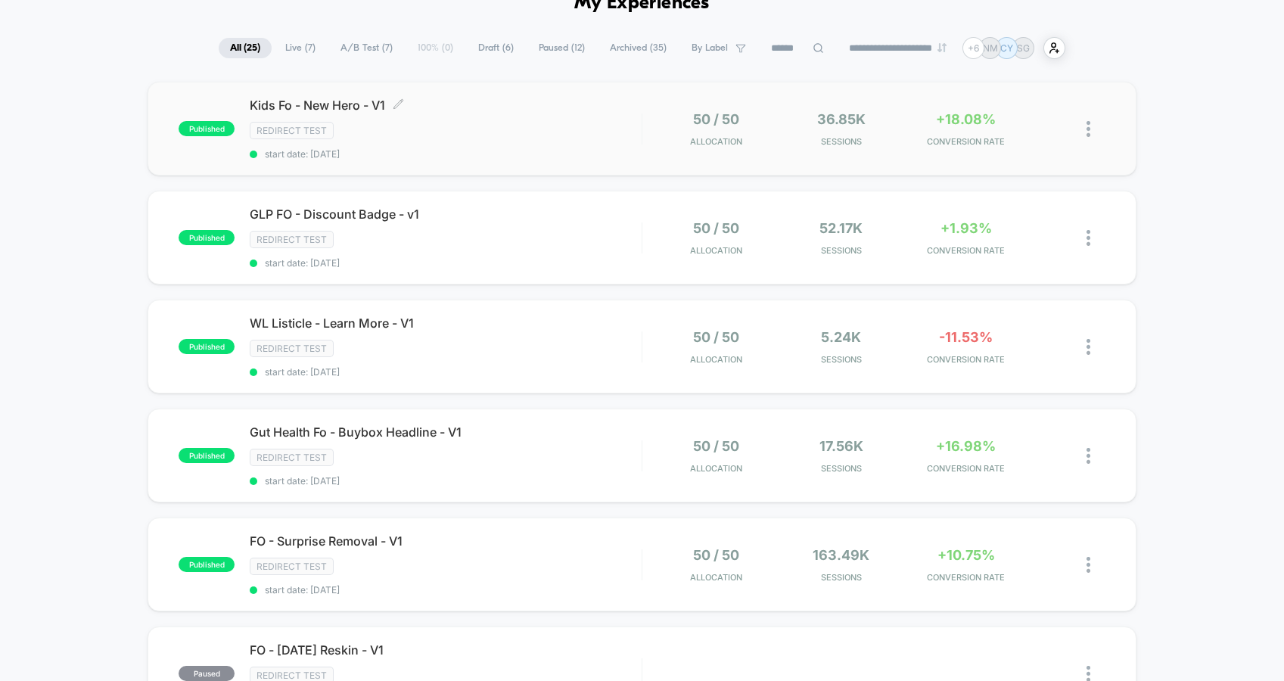
click at [556, 149] on span "start date: [DATE]" at bounding box center [446, 153] width 392 height 11
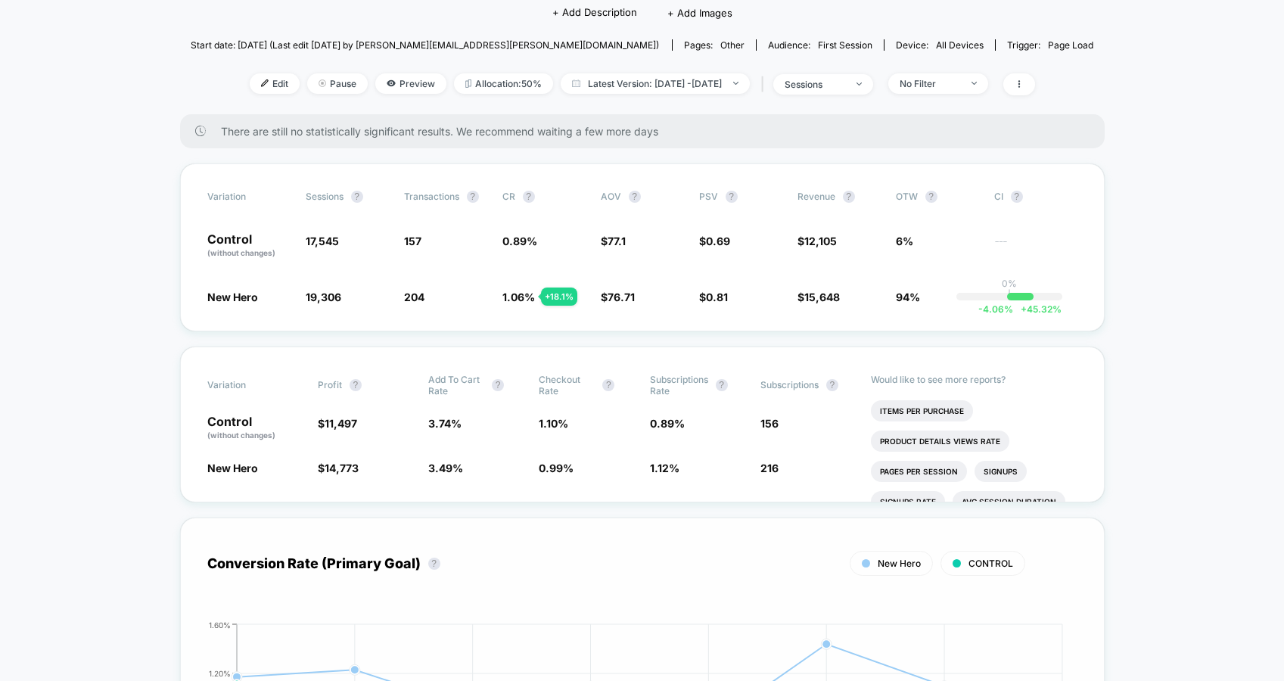
scroll to position [57, 0]
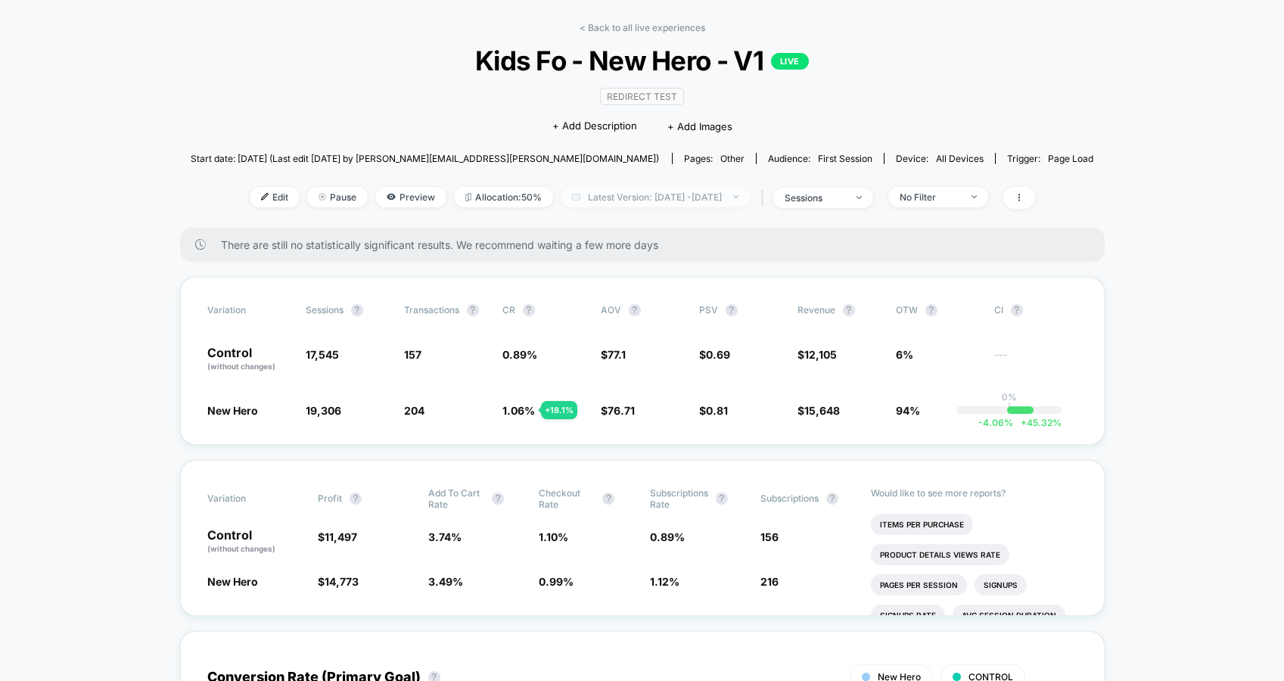
click at [695, 194] on span "Latest Version: Aug 25, 2025 - Sep 2, 2025" at bounding box center [655, 197] width 189 height 20
select select "*"
select select "****"
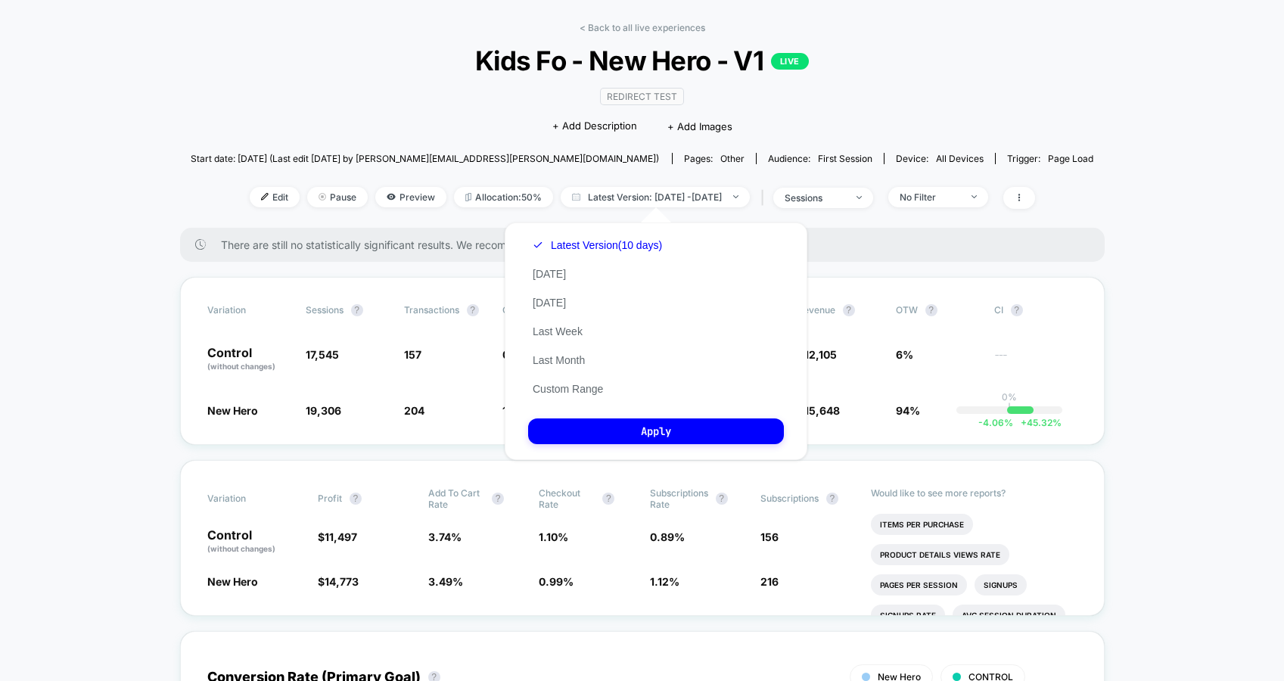
click at [596, 397] on div "Latest Version (10 days) Today Yesterday Last Week Last Month Custom Range" at bounding box center [597, 317] width 138 height 173
click at [589, 390] on button "Custom Range" at bounding box center [567, 389] width 79 height 14
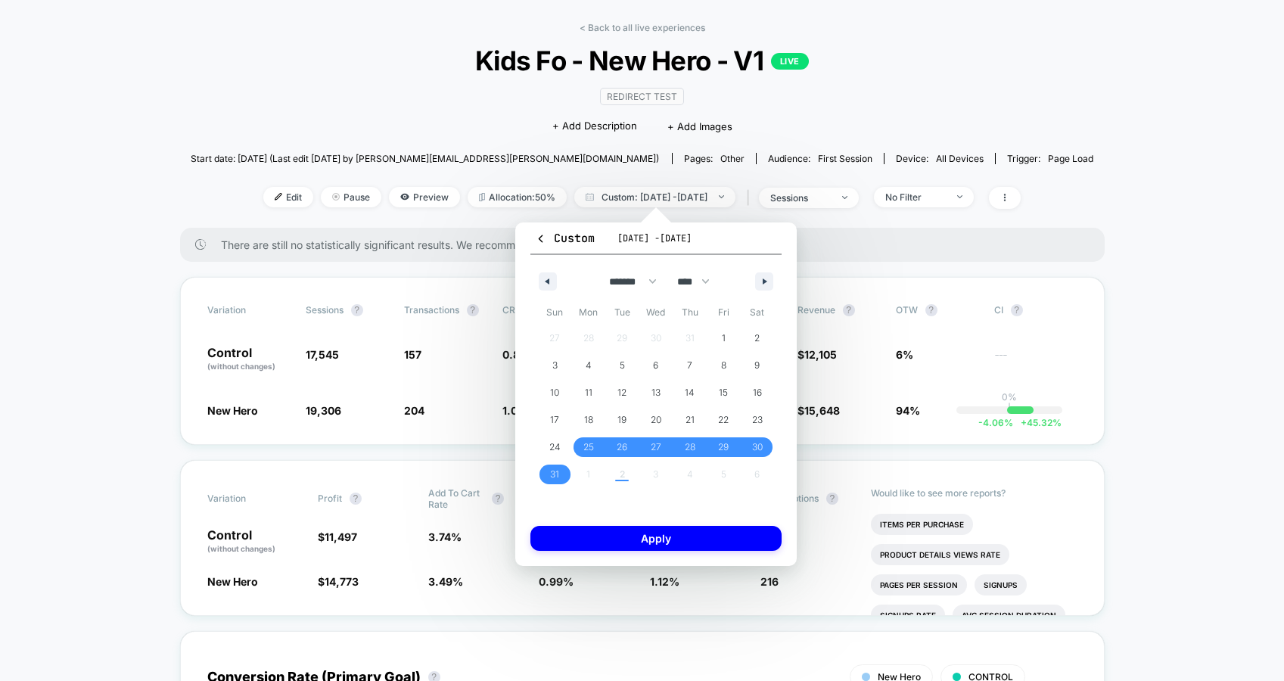
click at [763, 271] on div "******* ******** ***** ***** *** **** **** ****** ********* ******* ******** **…" at bounding box center [656, 277] width 251 height 45
click at [763, 275] on button "button" at bounding box center [764, 281] width 18 height 18
select select "*"
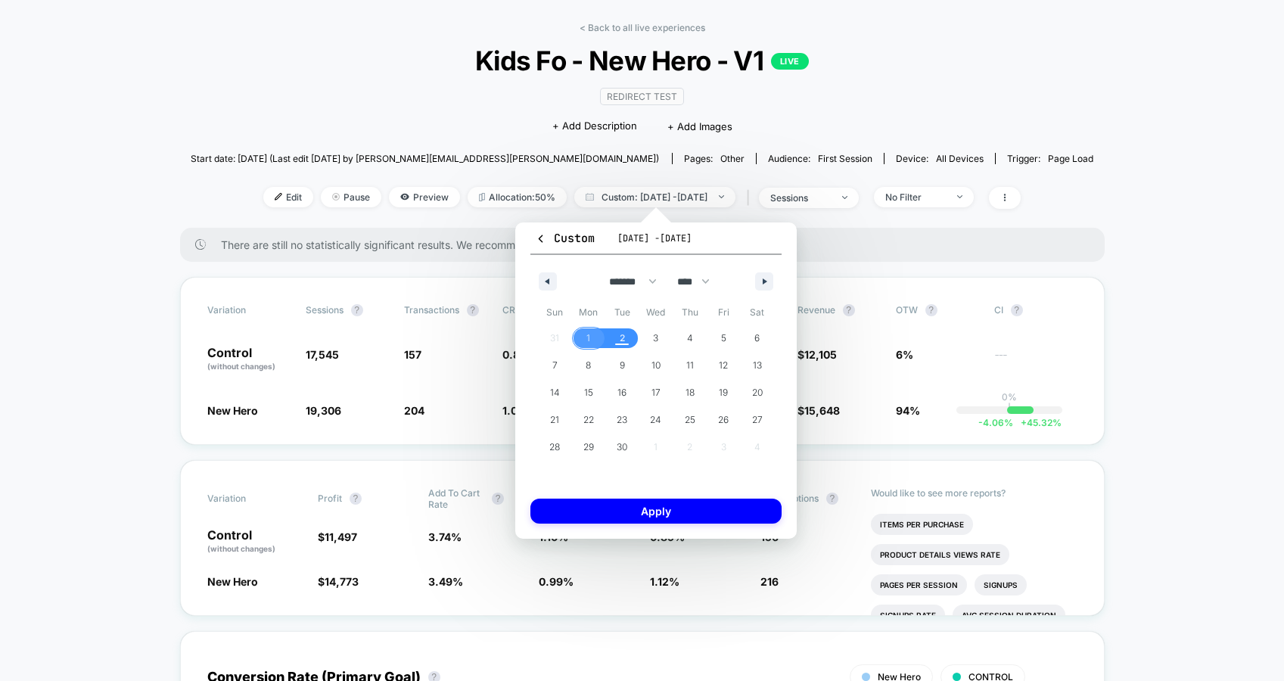
click at [588, 341] on span "1" at bounding box center [589, 338] width 4 height 27
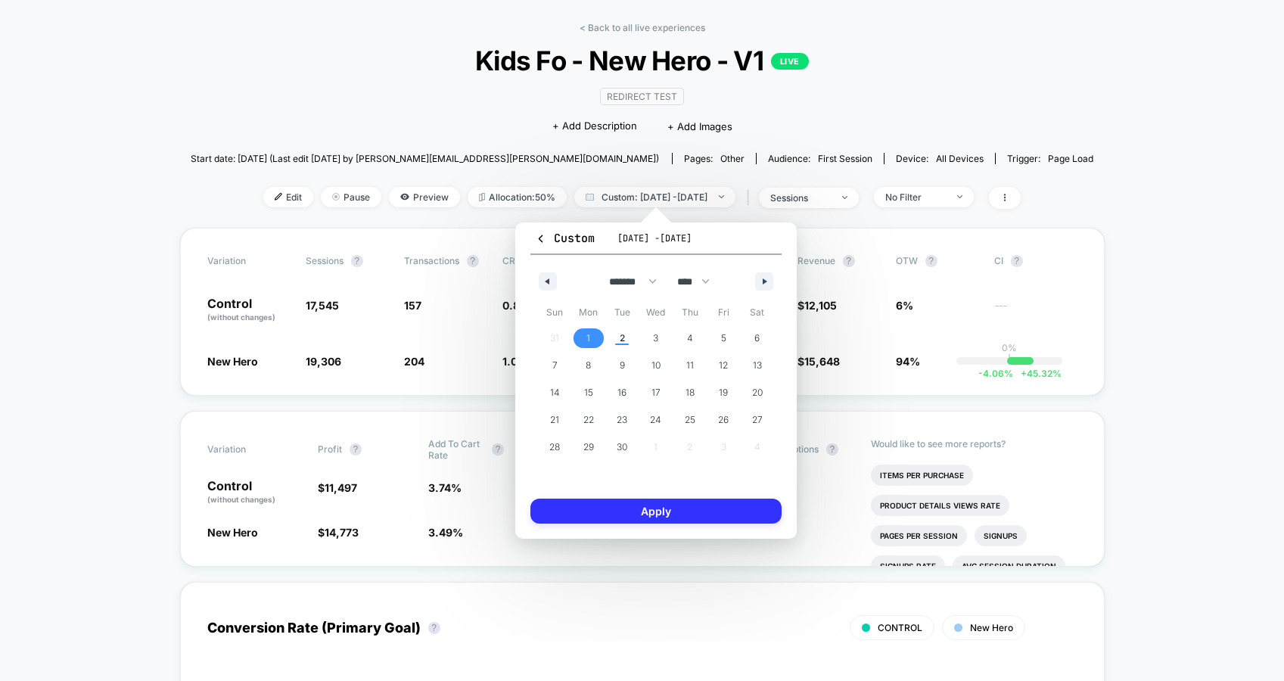
click at [677, 504] on button "Apply" at bounding box center [656, 511] width 251 height 25
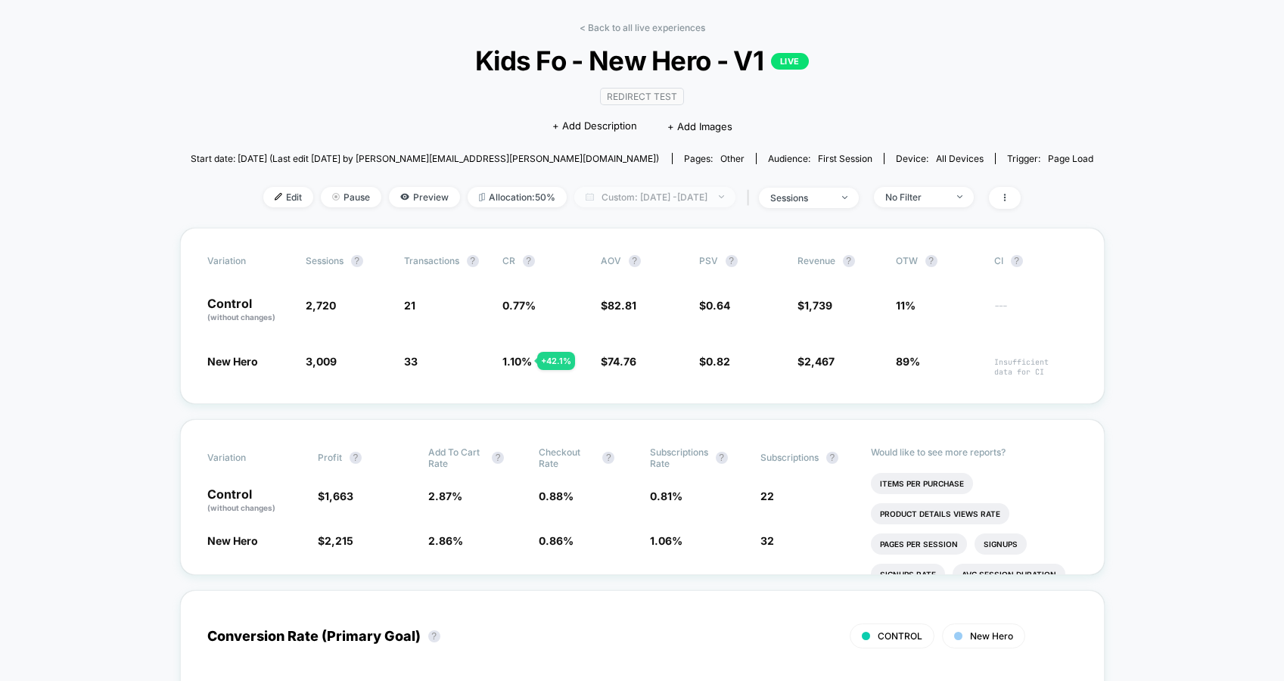
click at [717, 194] on span "Custom: Sep 1, 2025 - Sep 1, 2025" at bounding box center [654, 197] width 161 height 20
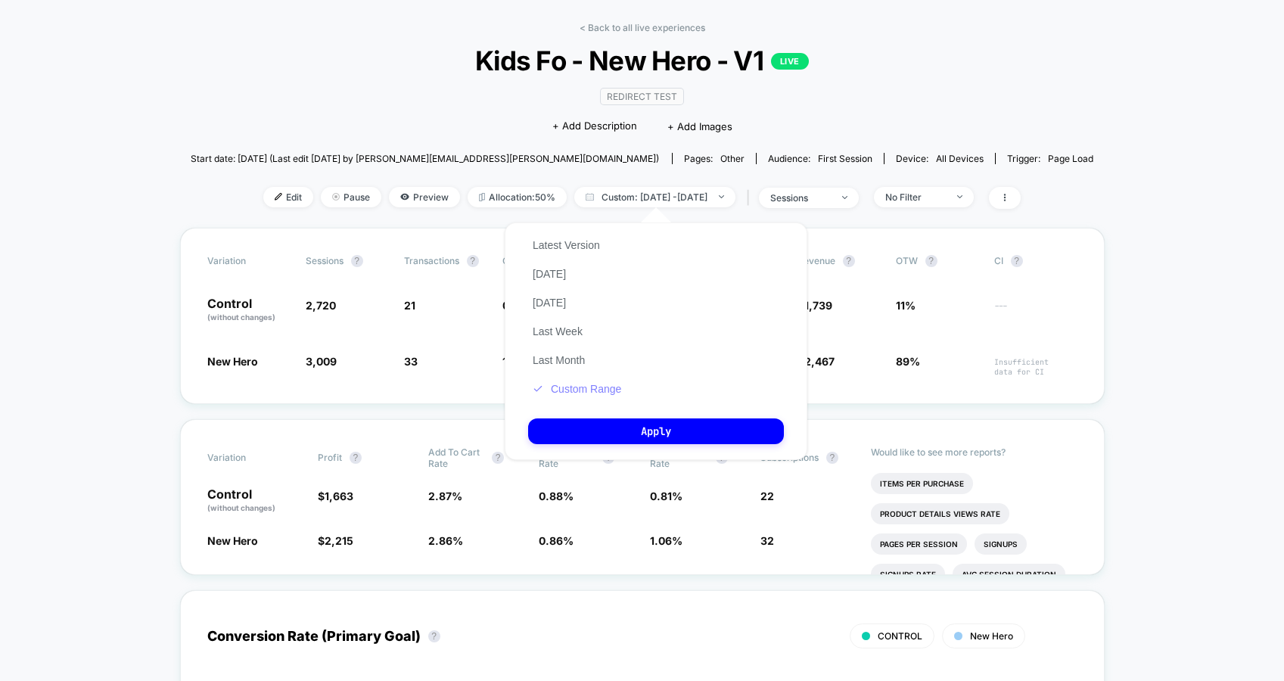
click at [567, 395] on button "Custom Range" at bounding box center [577, 389] width 98 height 14
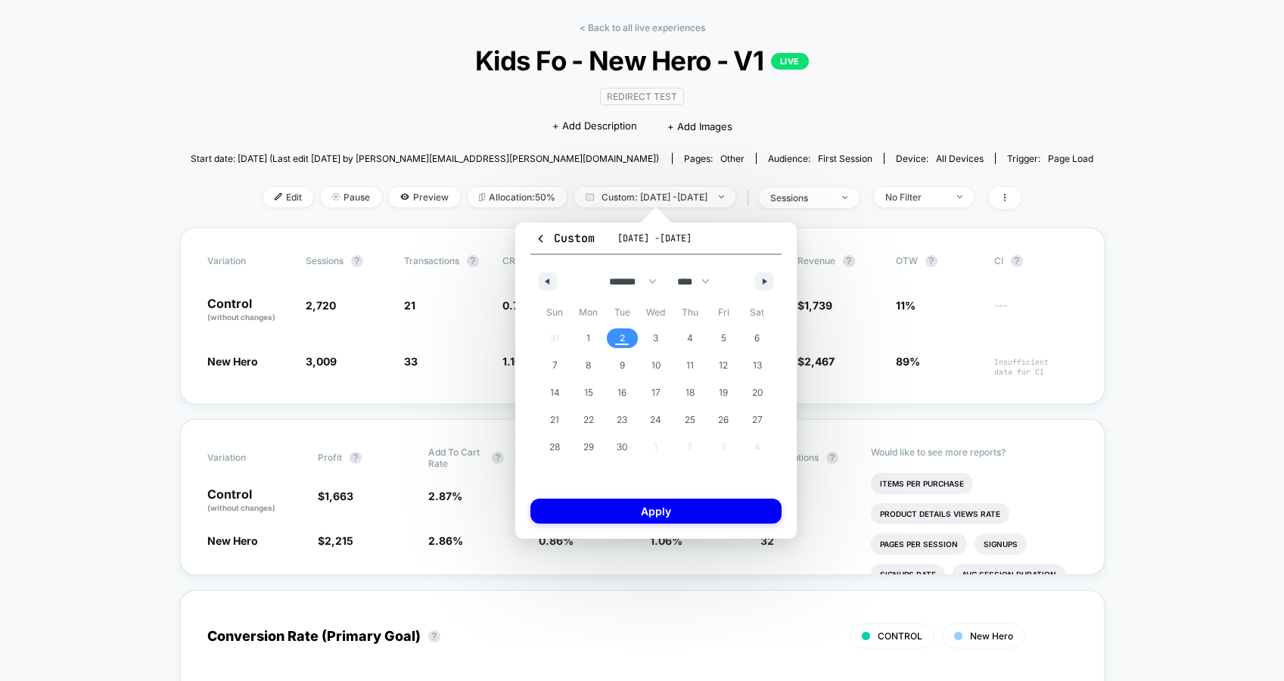
click at [627, 330] on span "2" at bounding box center [622, 338] width 34 height 20
click at [626, 333] on span "2" at bounding box center [622, 338] width 34 height 20
click at [658, 519] on button "Apply" at bounding box center [656, 511] width 251 height 25
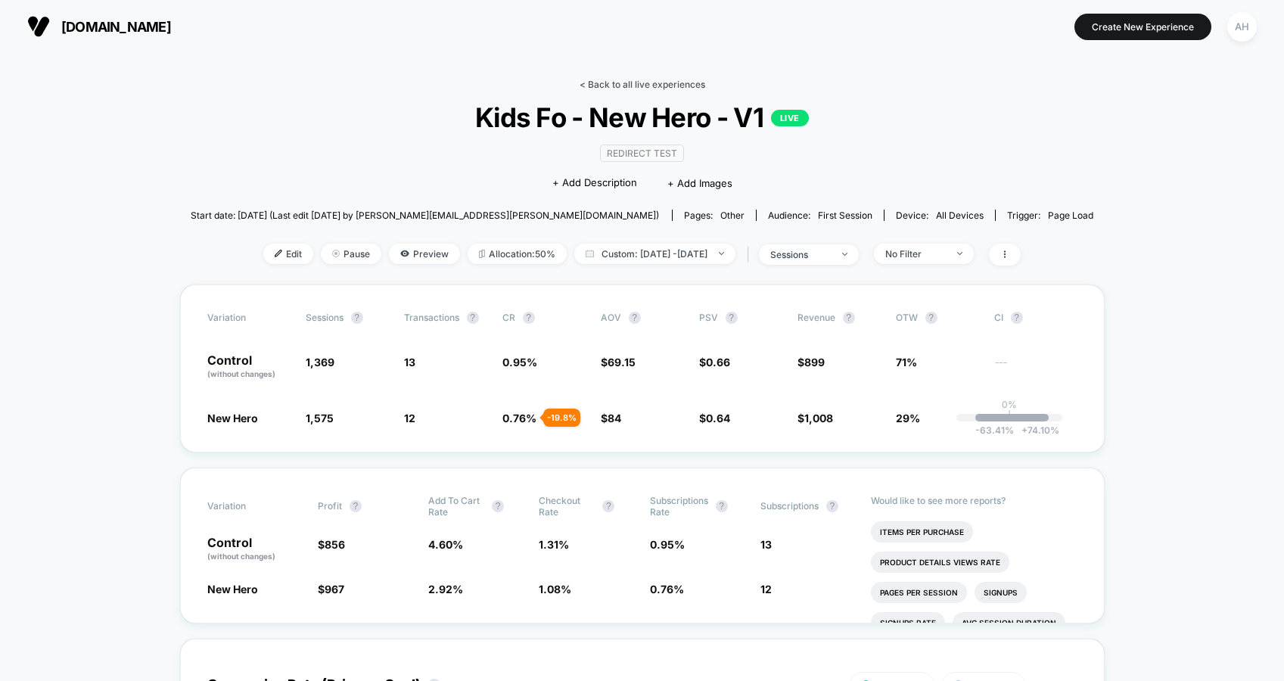
click at [645, 82] on link "< Back to all live experiences" at bounding box center [643, 84] width 126 height 11
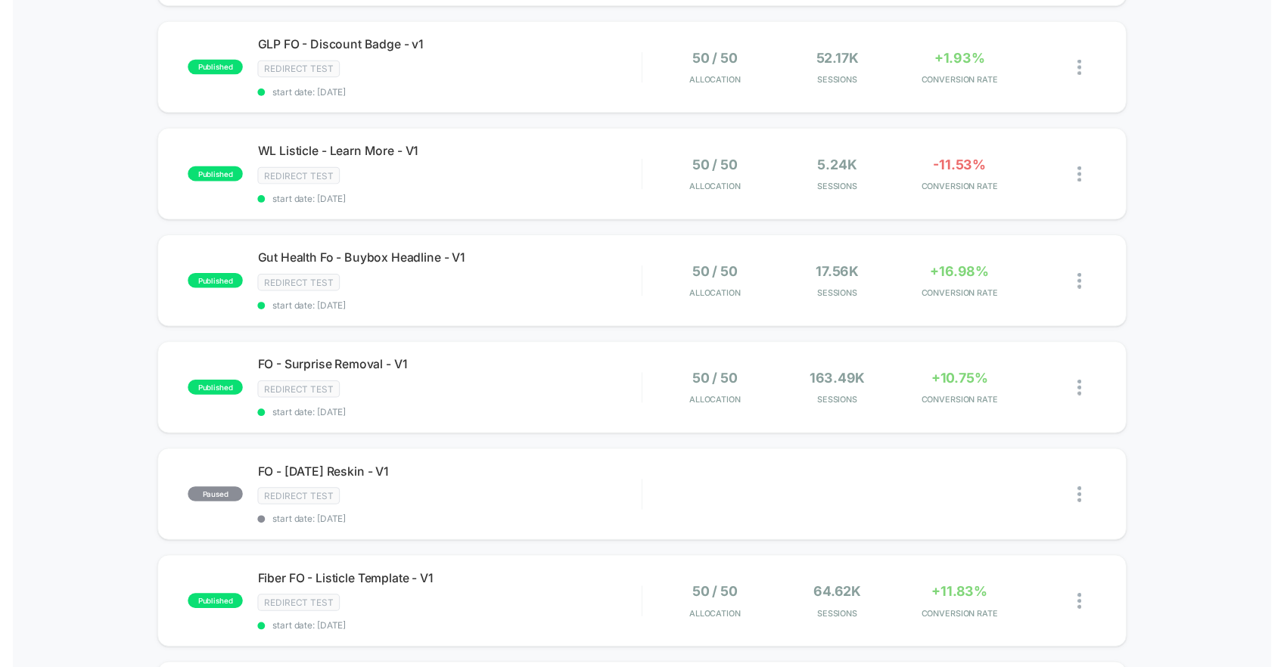
scroll to position [310, 0]
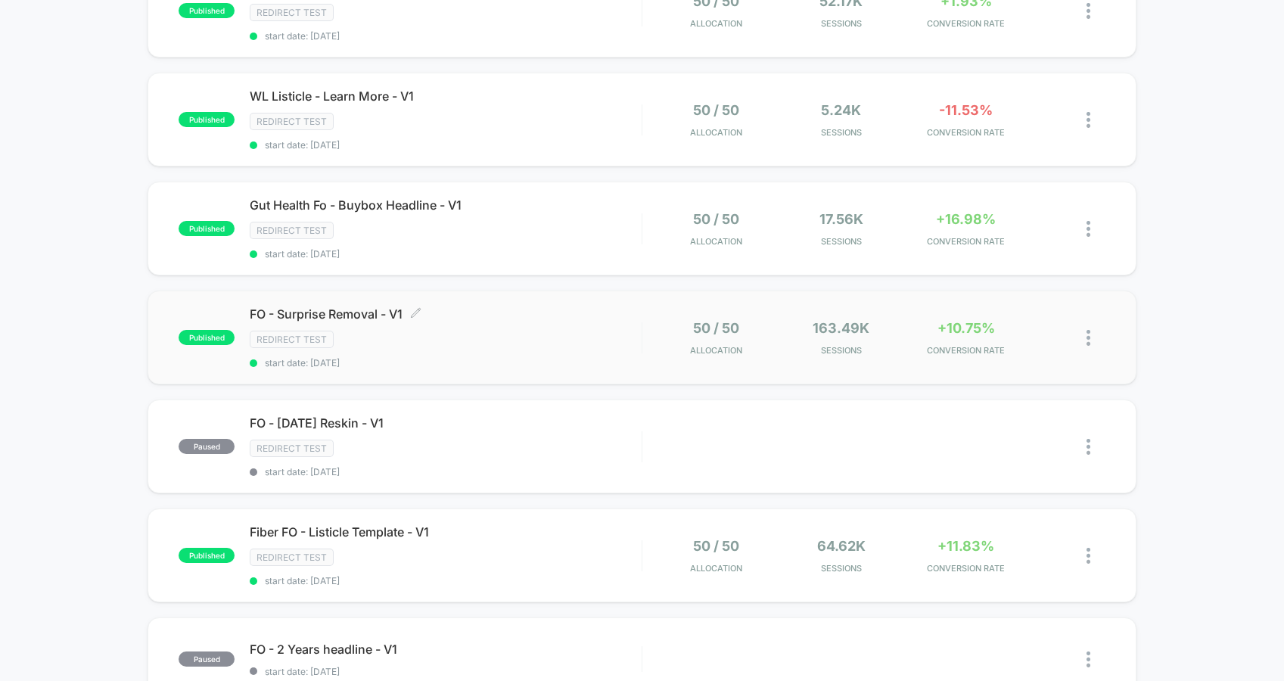
click at [573, 329] on div "FO - Surprise Removal - V1 Click to edit experience details Click to edit exper…" at bounding box center [446, 337] width 392 height 62
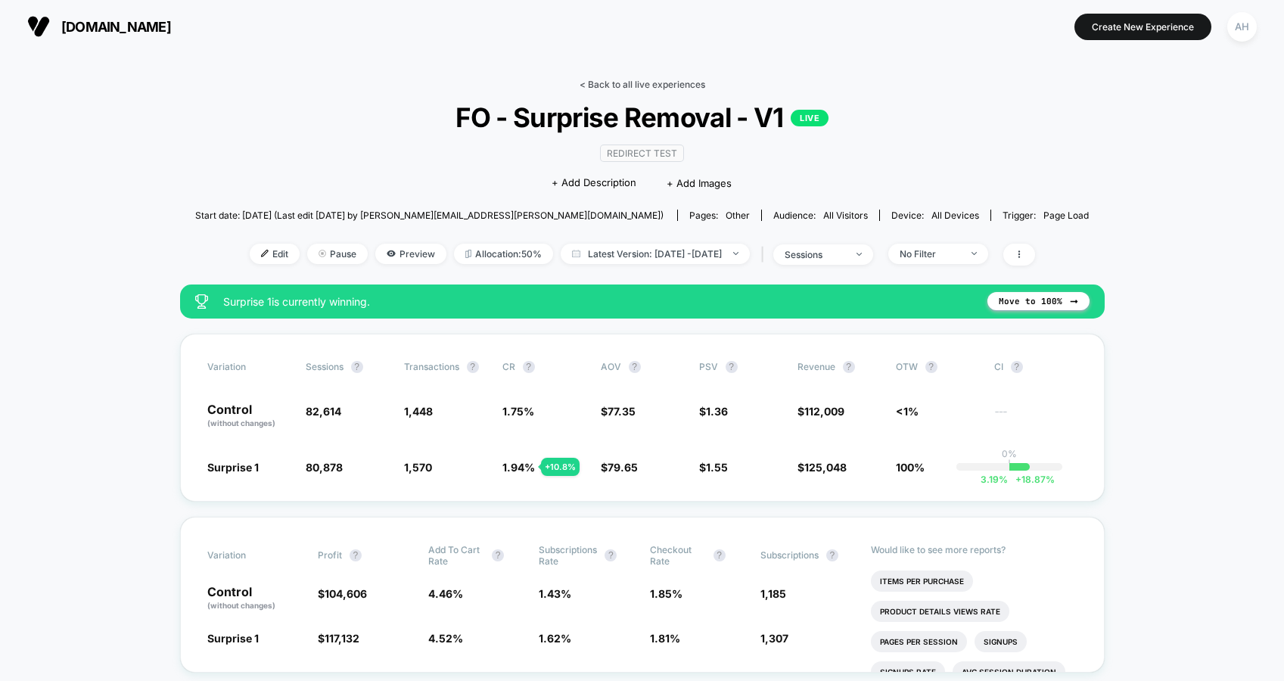
click at [624, 83] on link "< Back to all live experiences" at bounding box center [643, 84] width 126 height 11
